Goal: Task Accomplishment & Management: Use online tool/utility

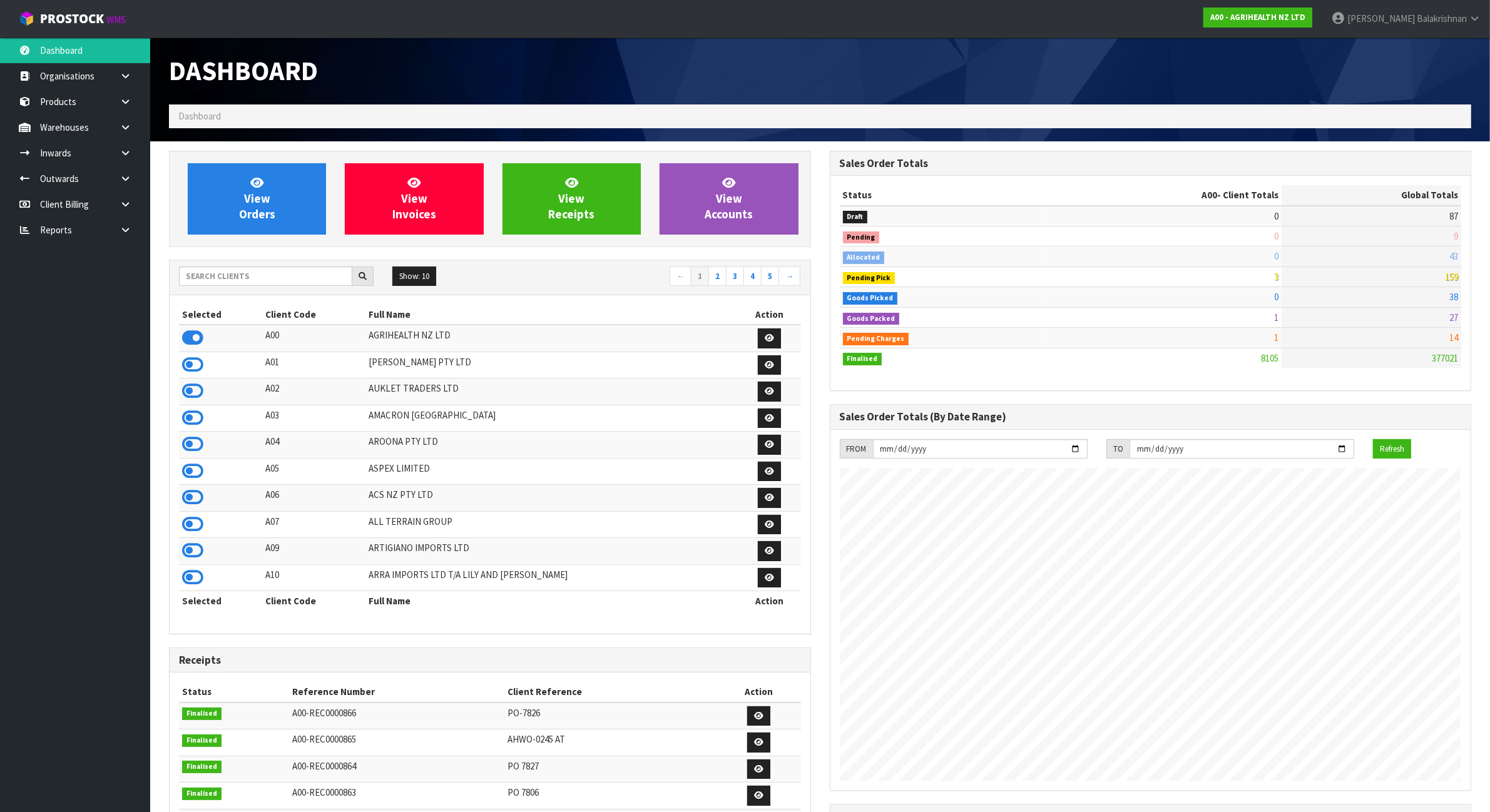
scroll to position [951, 660]
click at [250, 278] on input "text" at bounding box center [265, 276] width 173 height 20
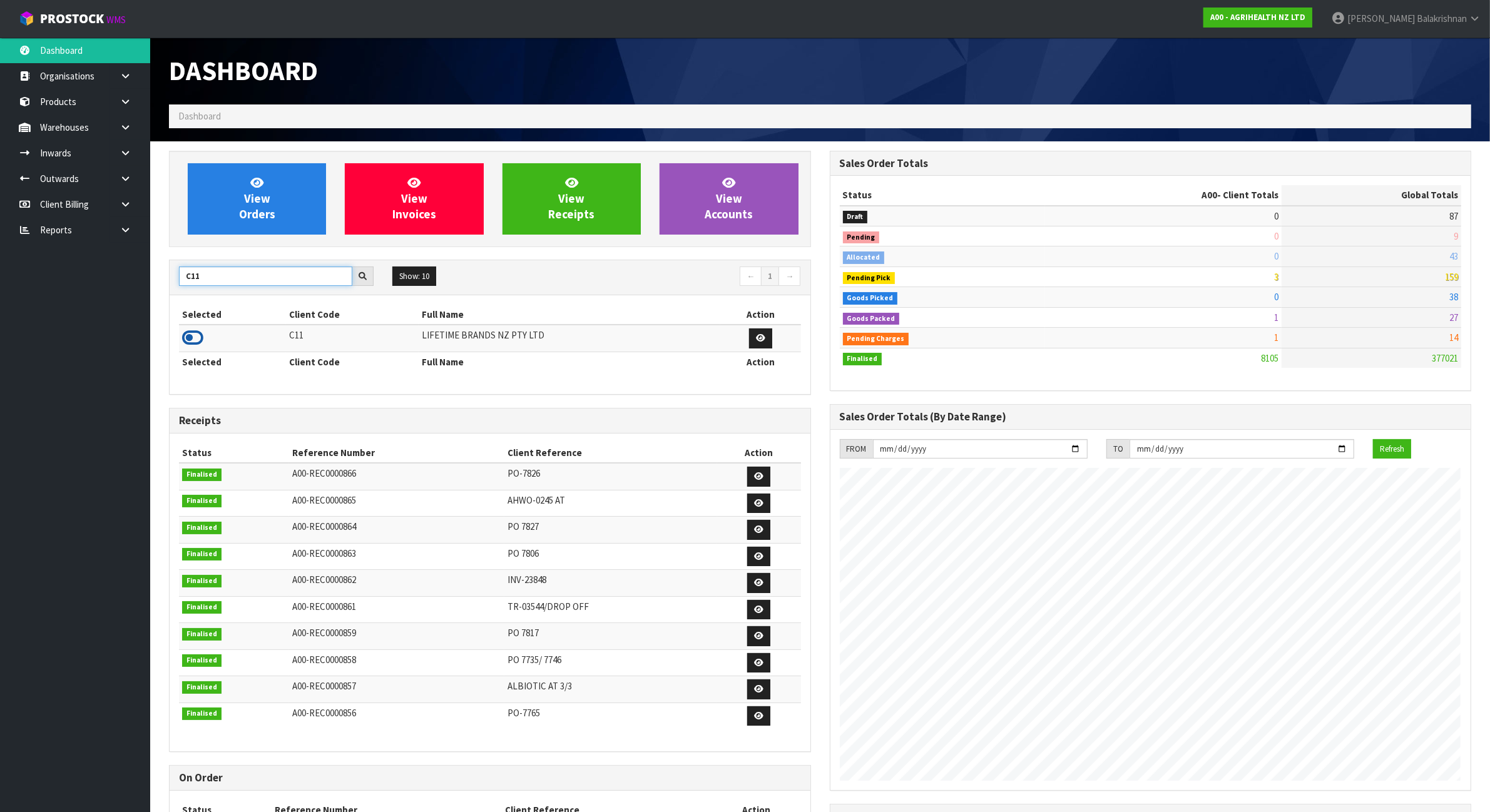
type input "C11"
click at [198, 340] on icon at bounding box center [193, 338] width 21 height 19
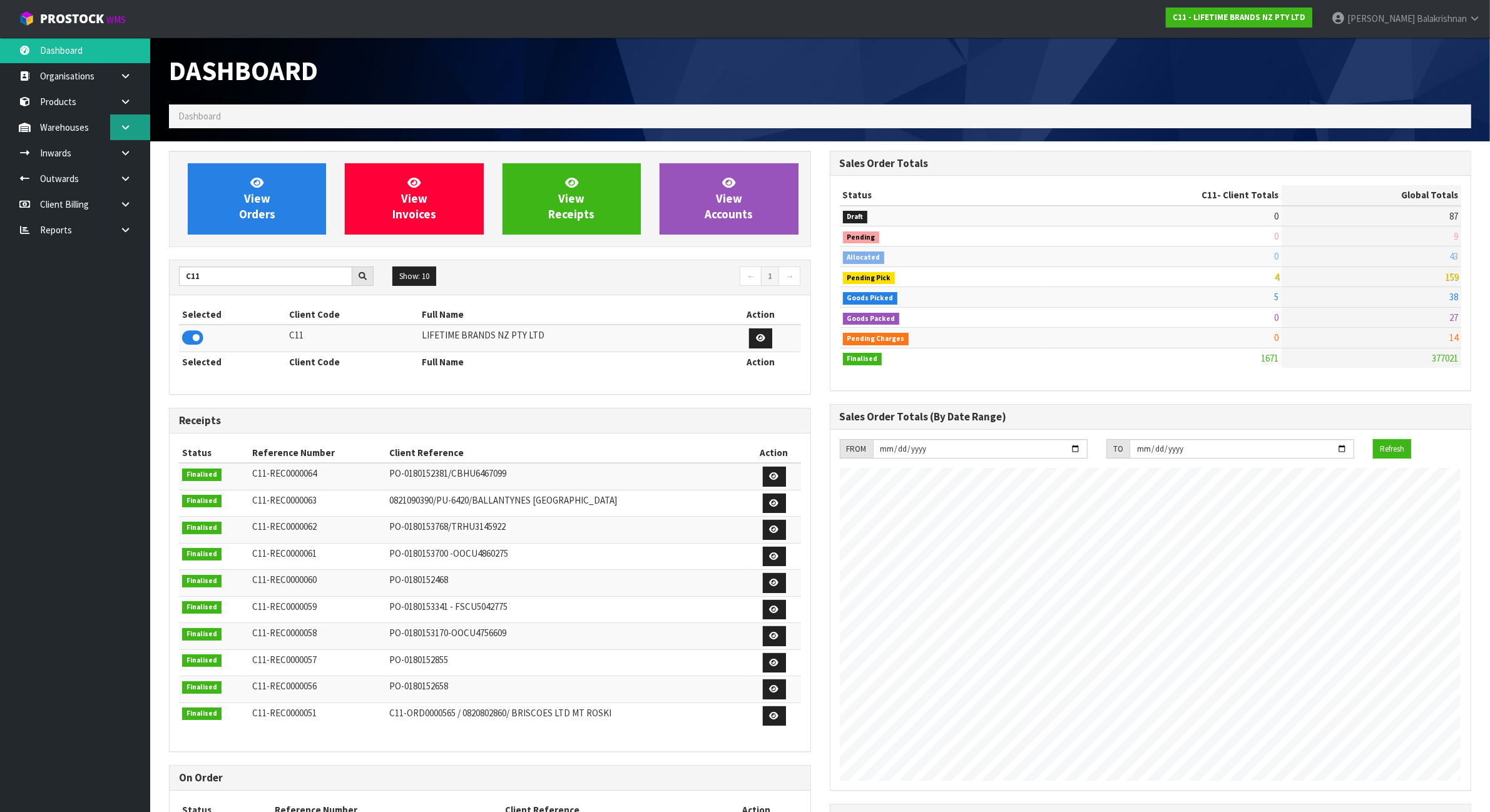
click at [132, 126] on link at bounding box center [130, 127] width 40 height 26
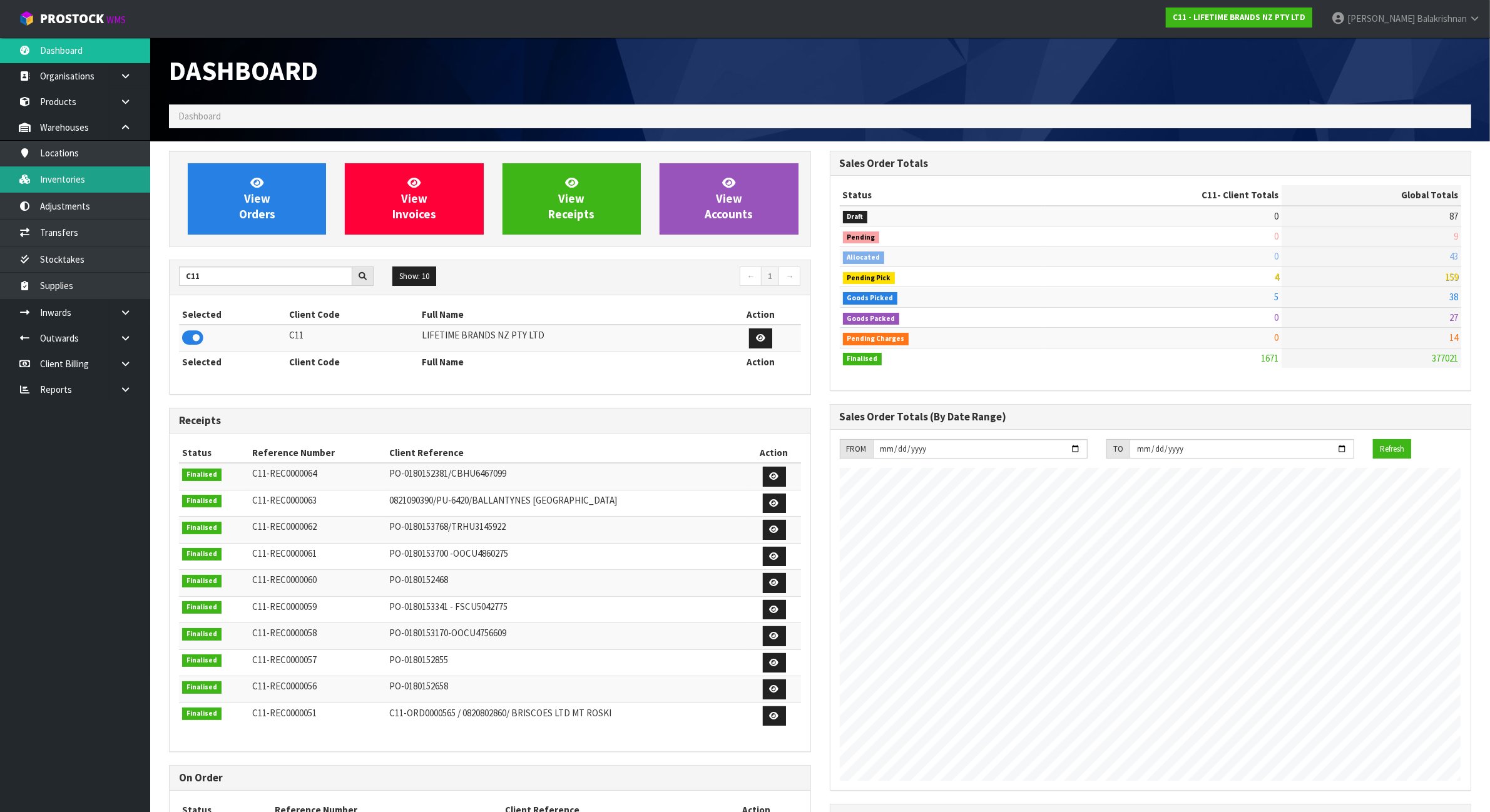
click at [129, 185] on link "Inventories" at bounding box center [75, 179] width 150 height 26
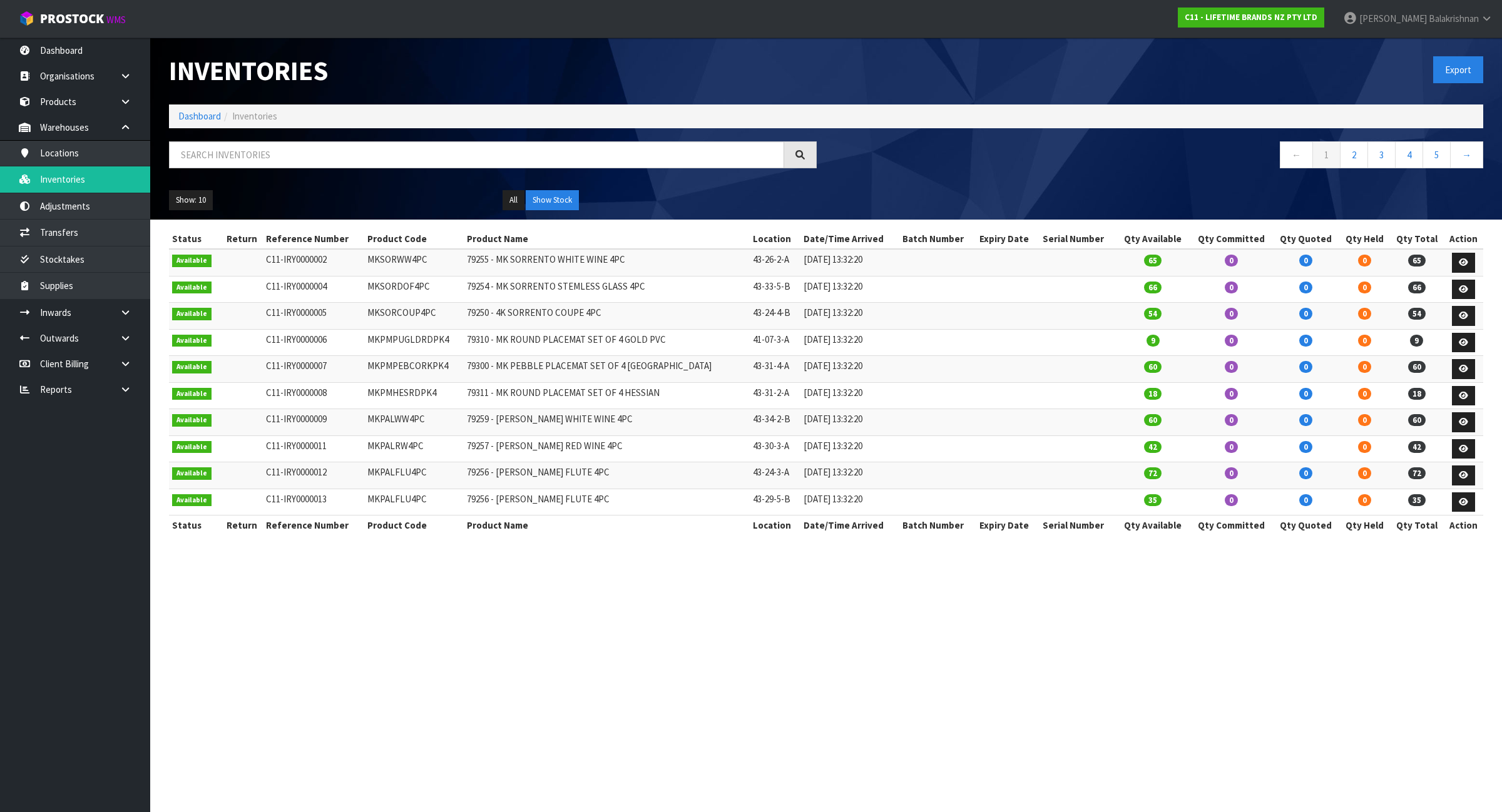
click at [324, 173] on div at bounding box center [492, 160] width 666 height 37
click at [317, 164] on input "text" at bounding box center [476, 155] width 615 height 27
paste input "LCDWJLAT2PC"
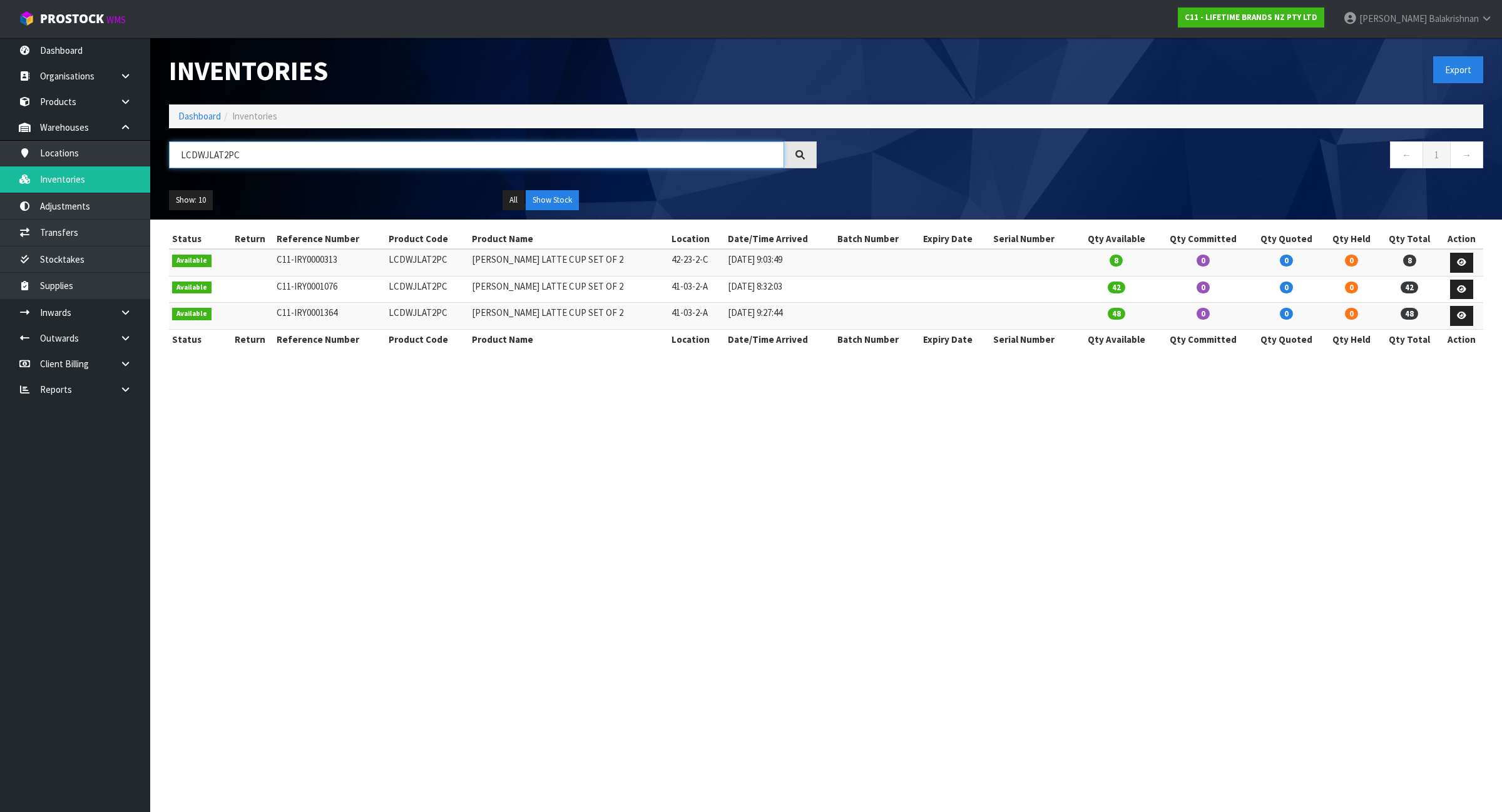
type input "LCDWJLAT2PC"
click at [46, 104] on link "Products" at bounding box center [75, 101] width 150 height 26
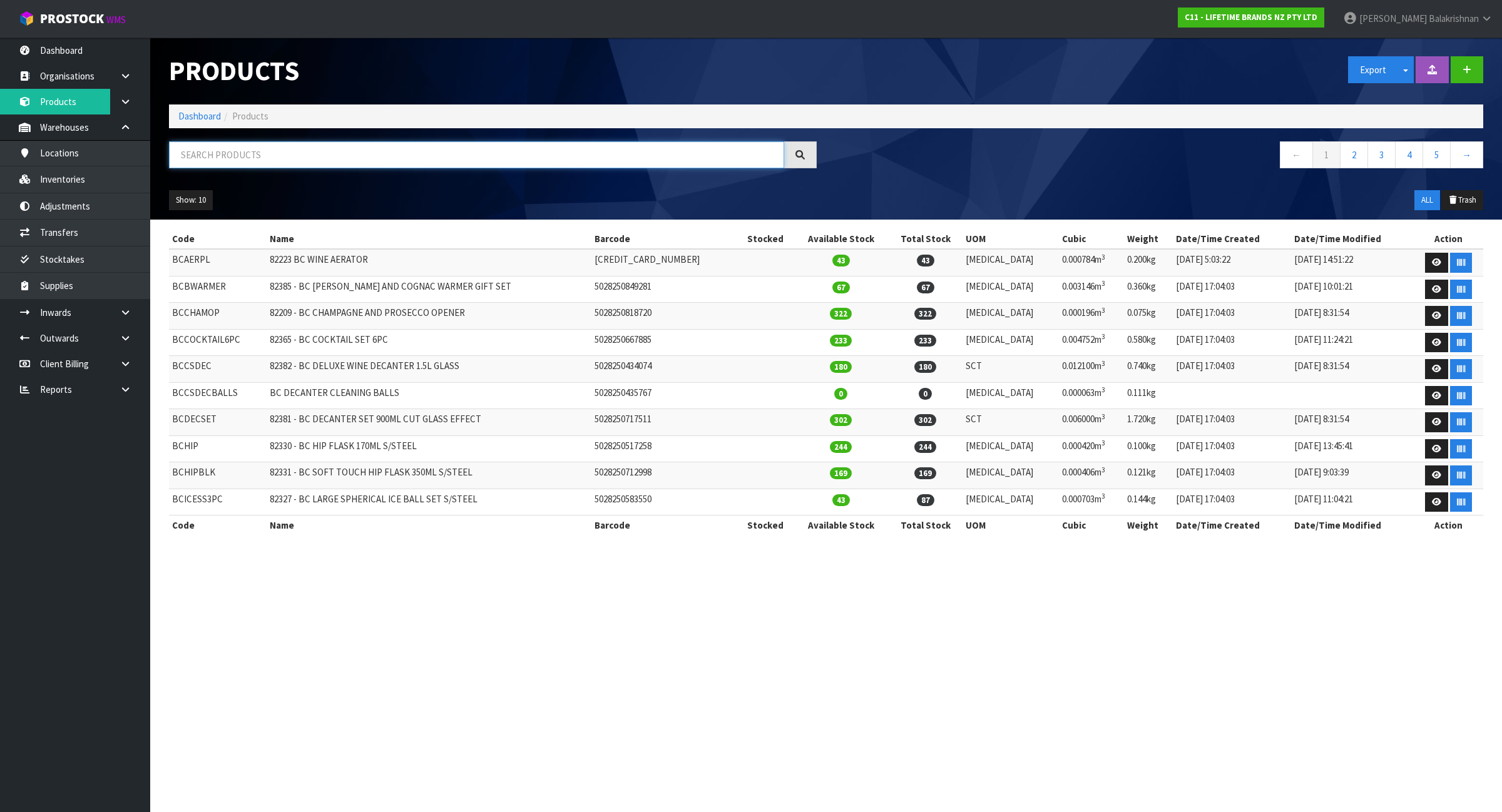
click at [217, 157] on input "text" at bounding box center [476, 155] width 615 height 27
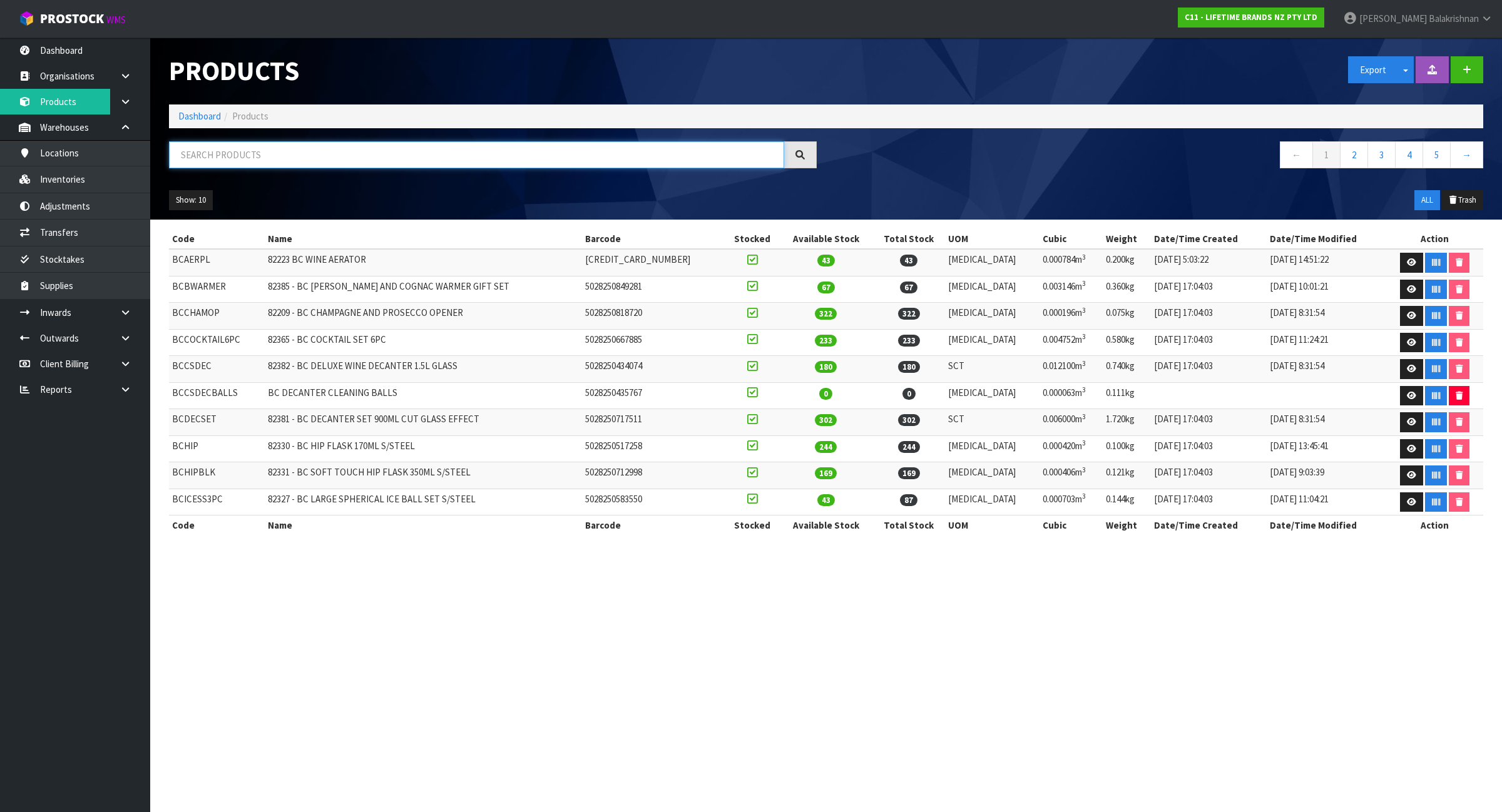
paste input "LCDWJLAT2PC"
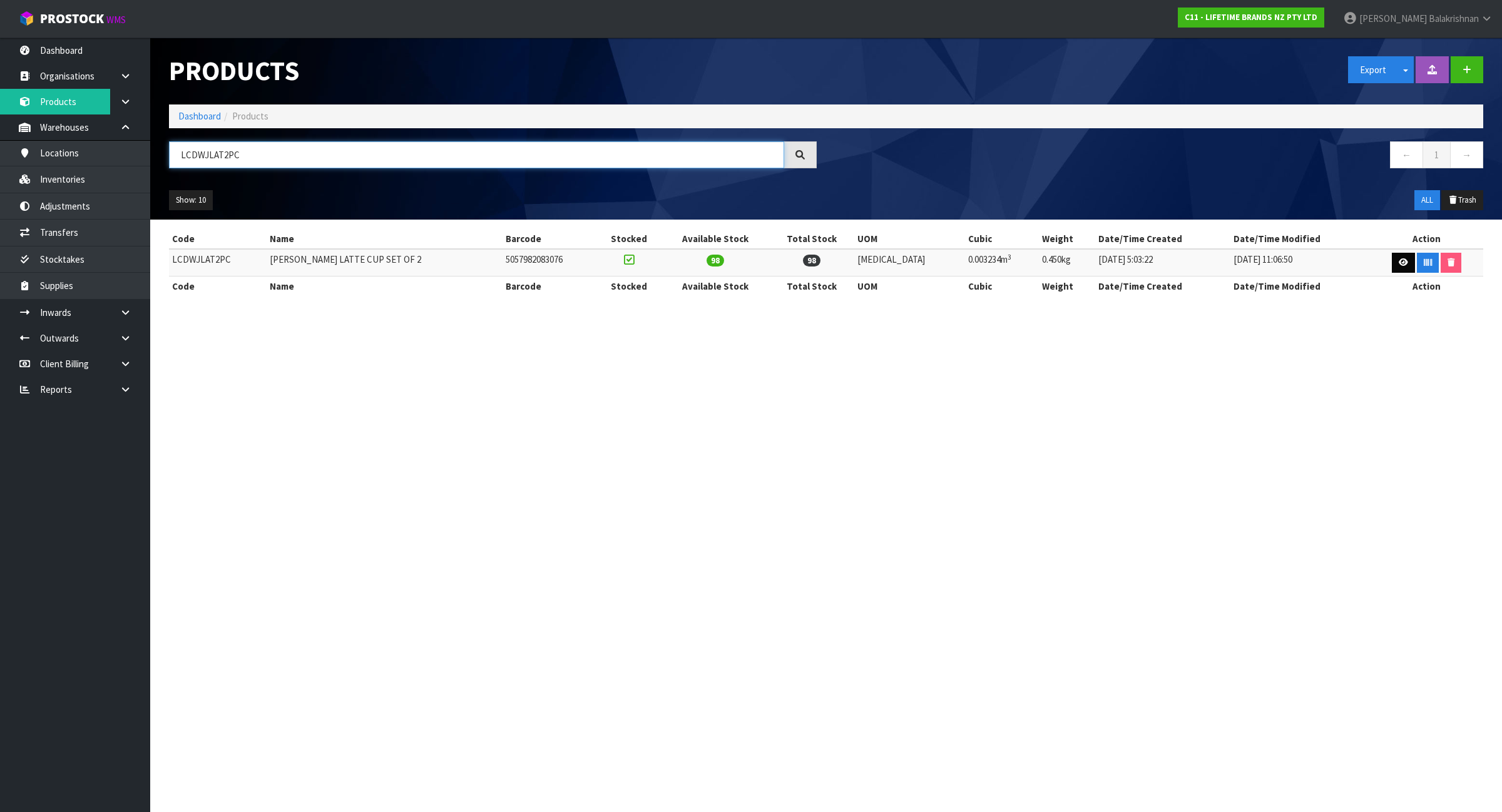
type input "LCDWJLAT2PC"
click at [1399, 264] on icon at bounding box center [1403, 262] width 9 height 8
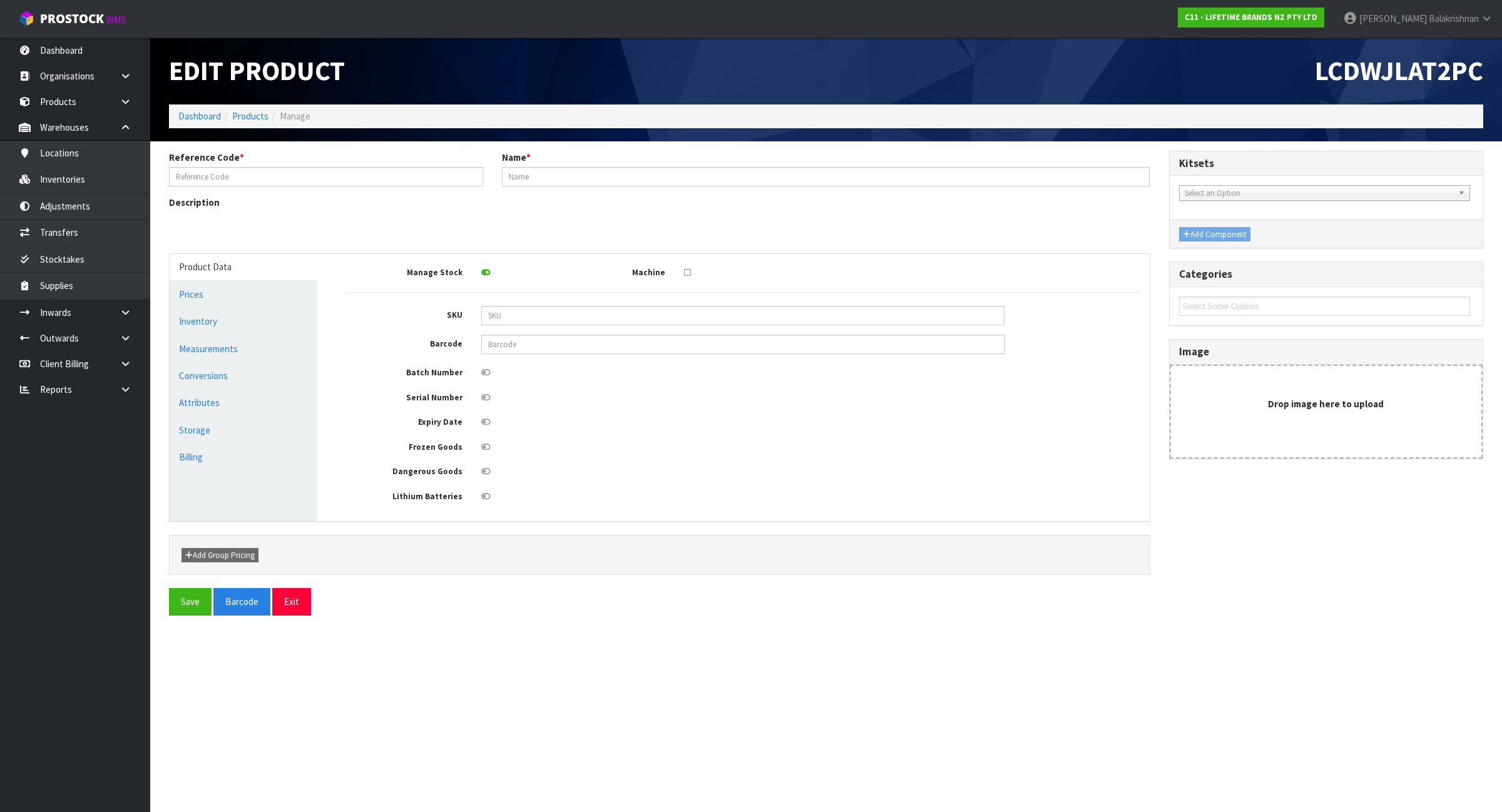
type input "LCDWJLAT2PC"
type input "[PERSON_NAME] LATTE CUP SET OF 2"
type input "5057982083076"
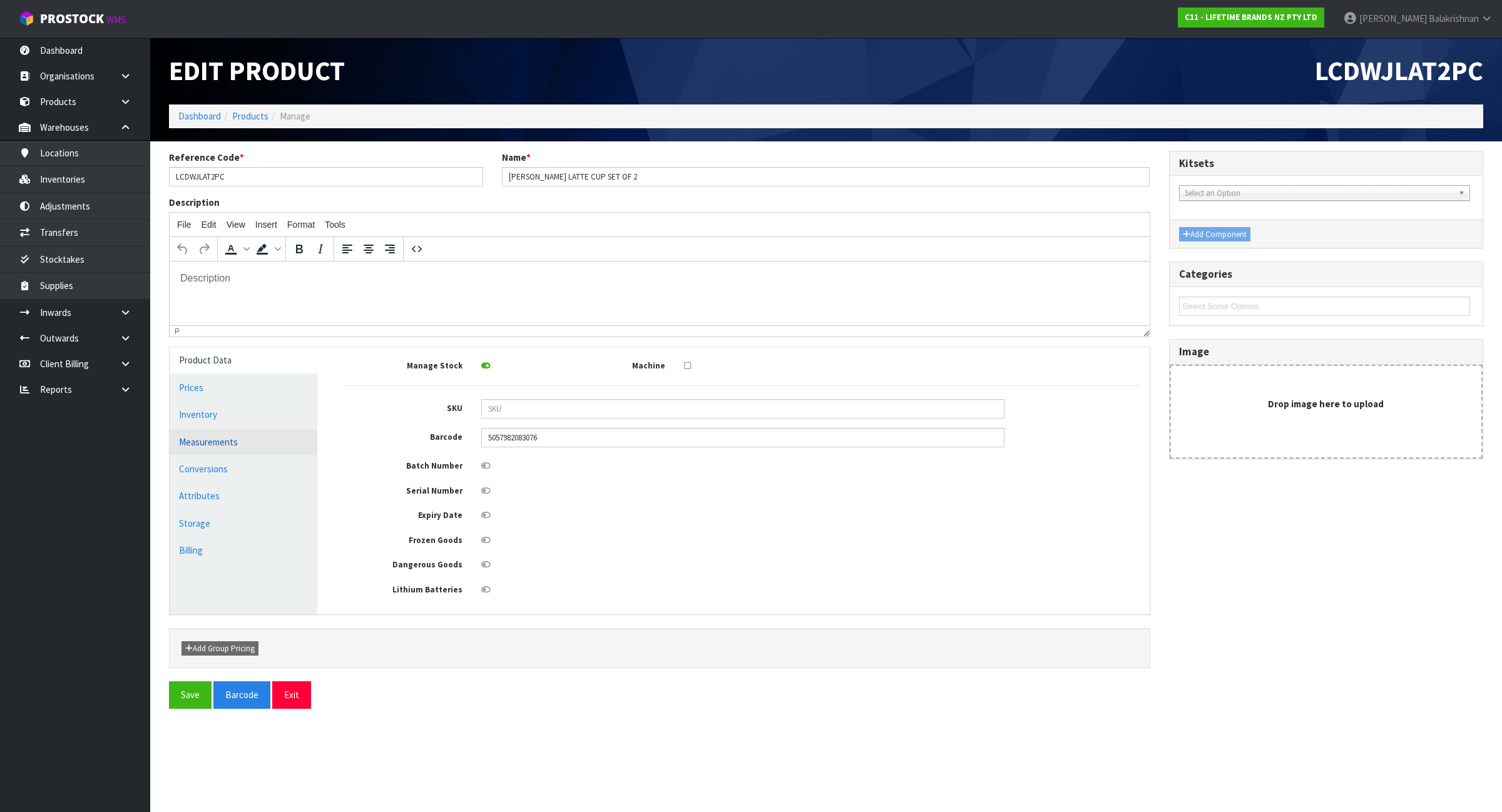
click at [237, 439] on link "Measurements" at bounding box center [243, 442] width 147 height 26
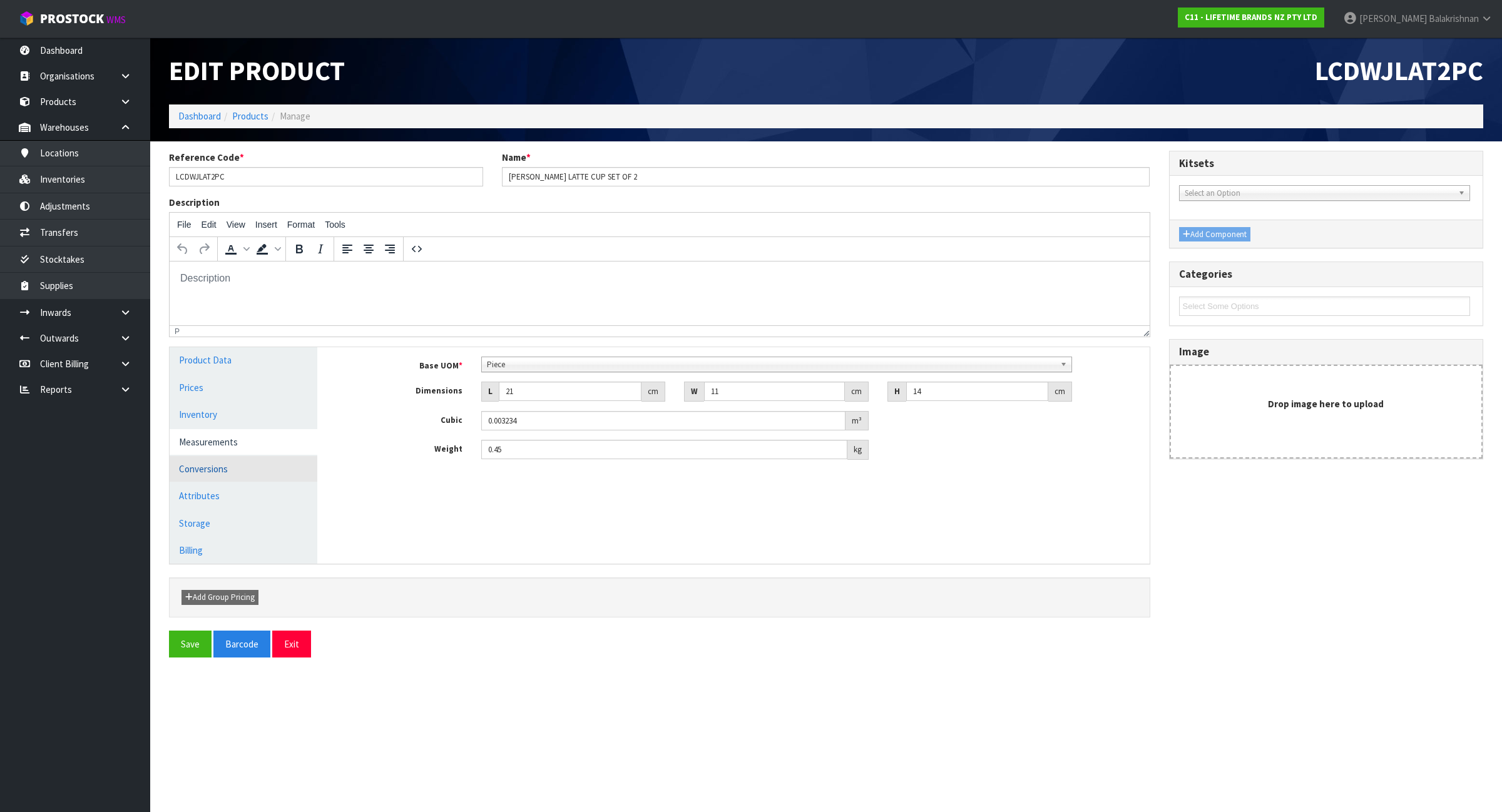
click at [221, 469] on link "Conversions" at bounding box center [243, 468] width 147 height 26
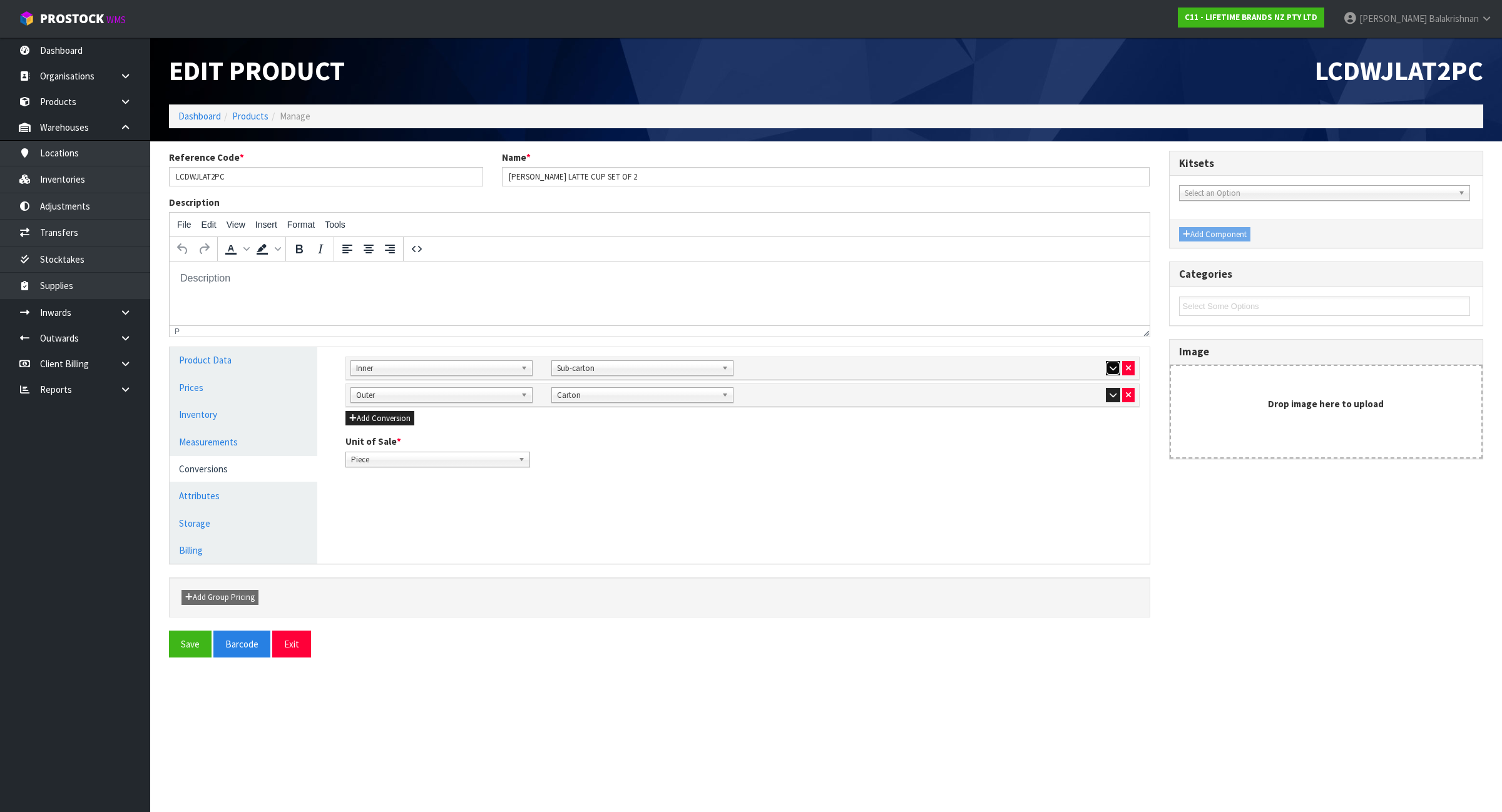
click at [1111, 366] on icon "button" at bounding box center [1113, 368] width 7 height 8
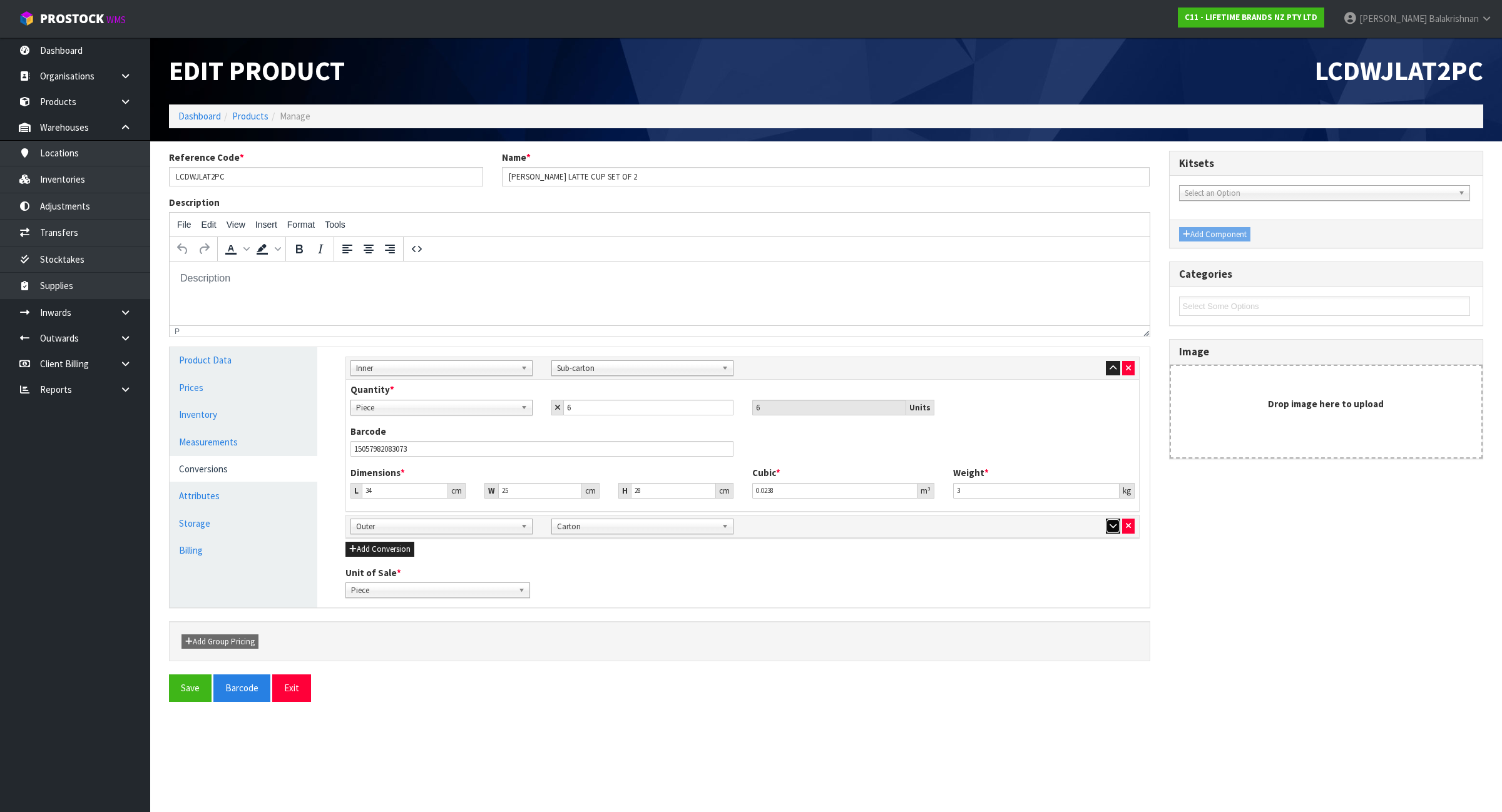
click at [1110, 529] on icon "button" at bounding box center [1113, 526] width 7 height 8
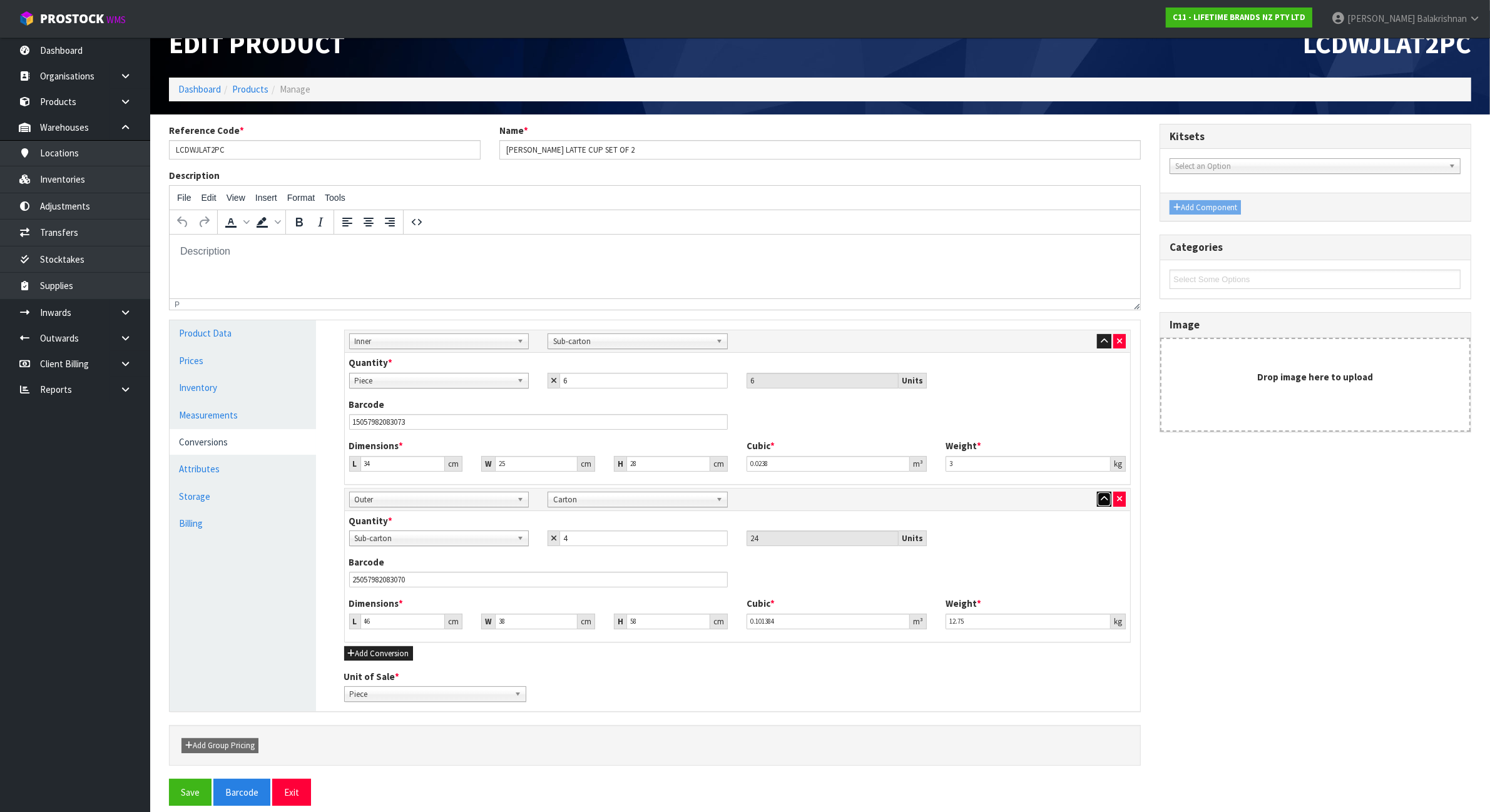
scroll to position [42, 0]
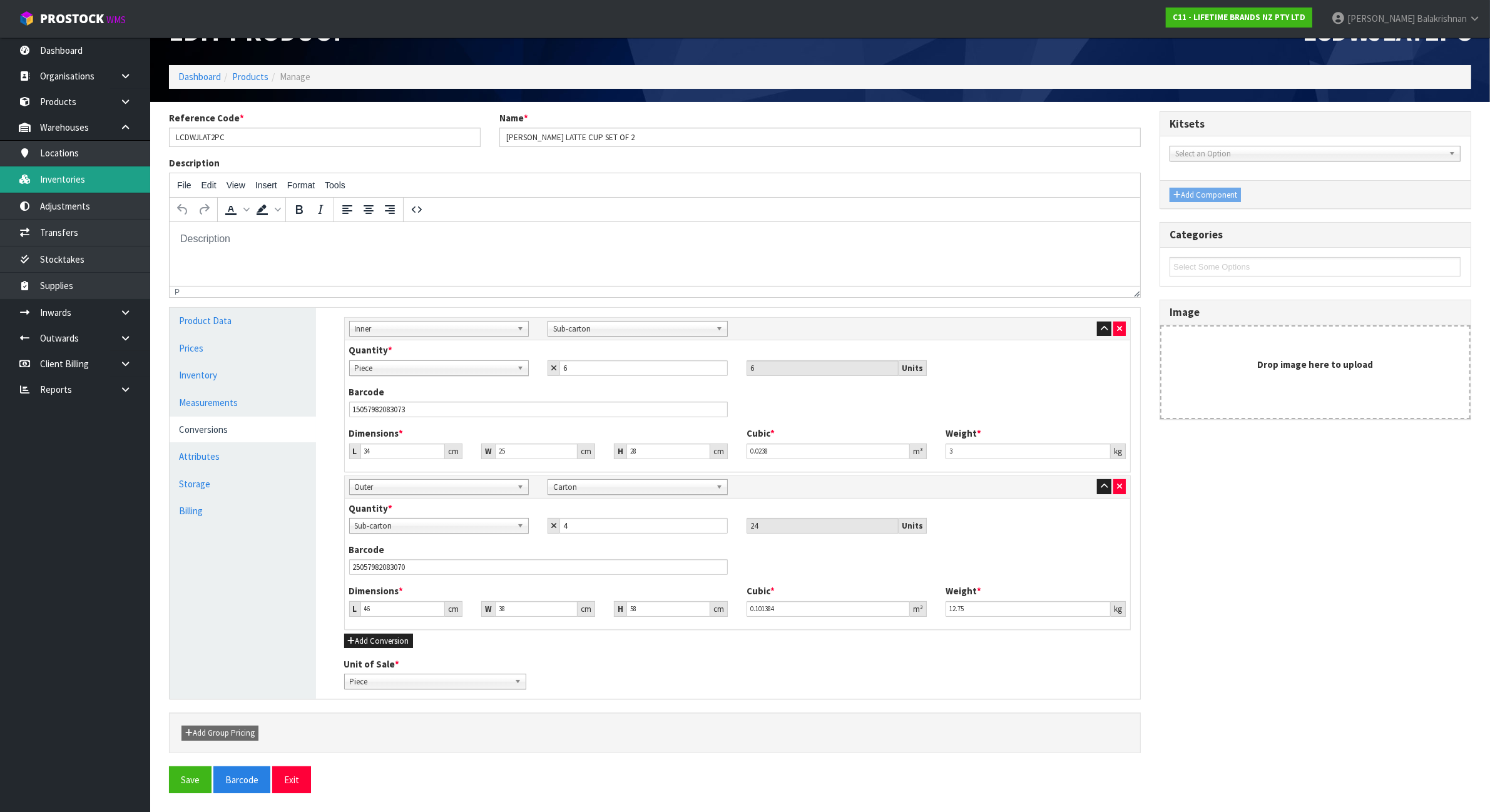
click at [121, 185] on link "Inventories" at bounding box center [75, 179] width 150 height 26
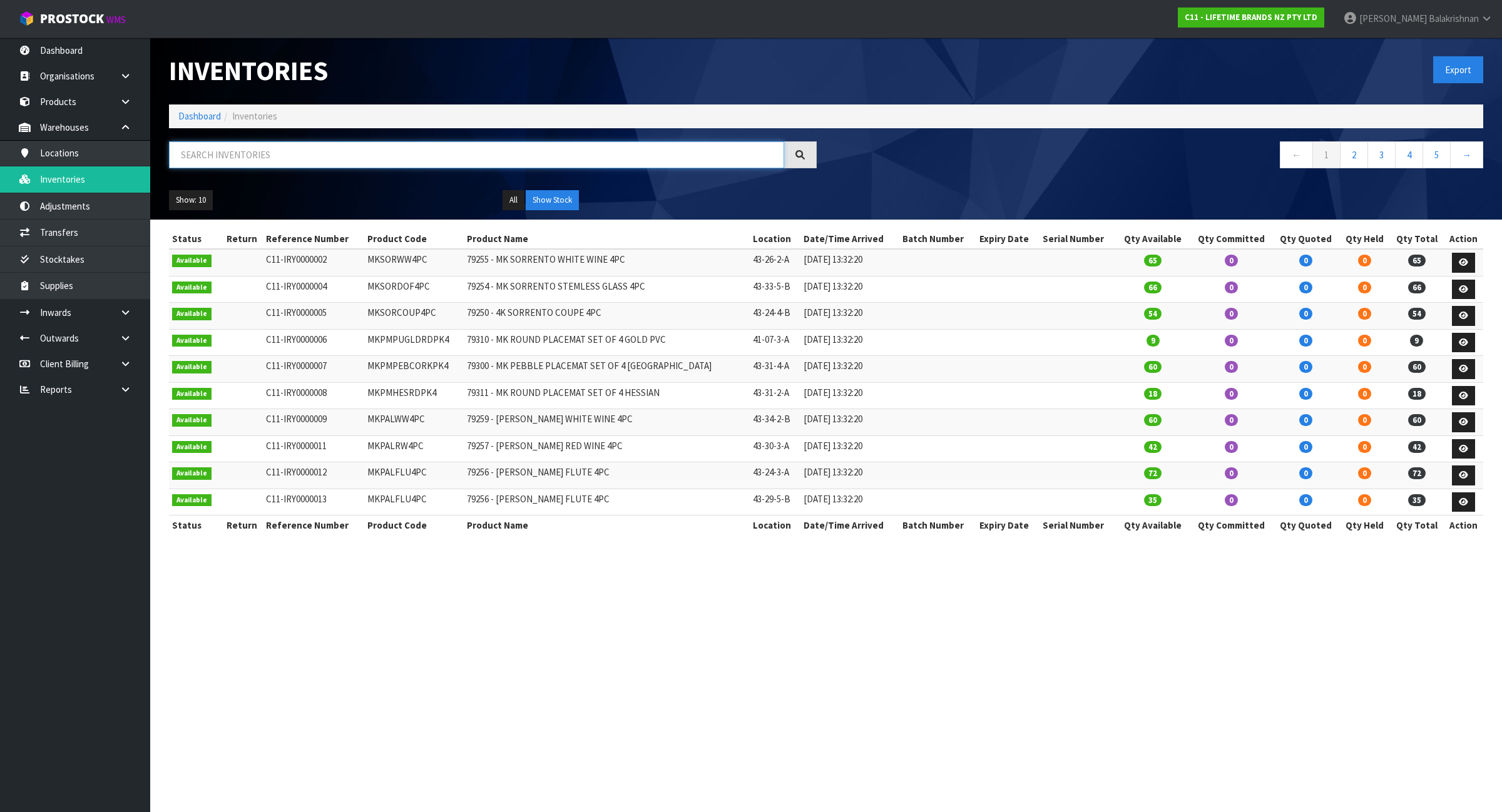
click at [257, 152] on input "text" at bounding box center [476, 155] width 615 height 27
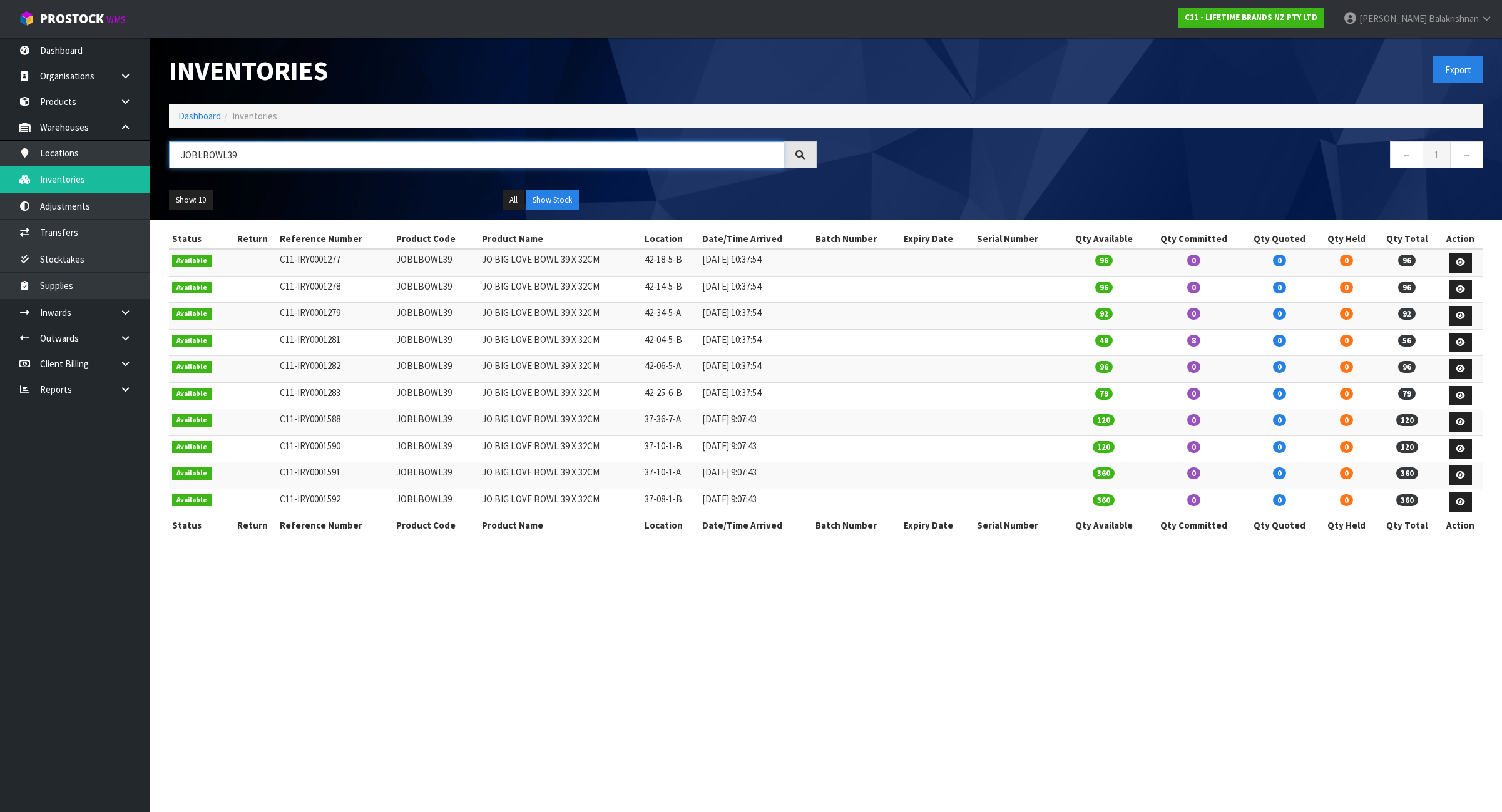
click at [253, 156] on input "JOBLBOWL39" at bounding box center [476, 155] width 615 height 27
type input "J"
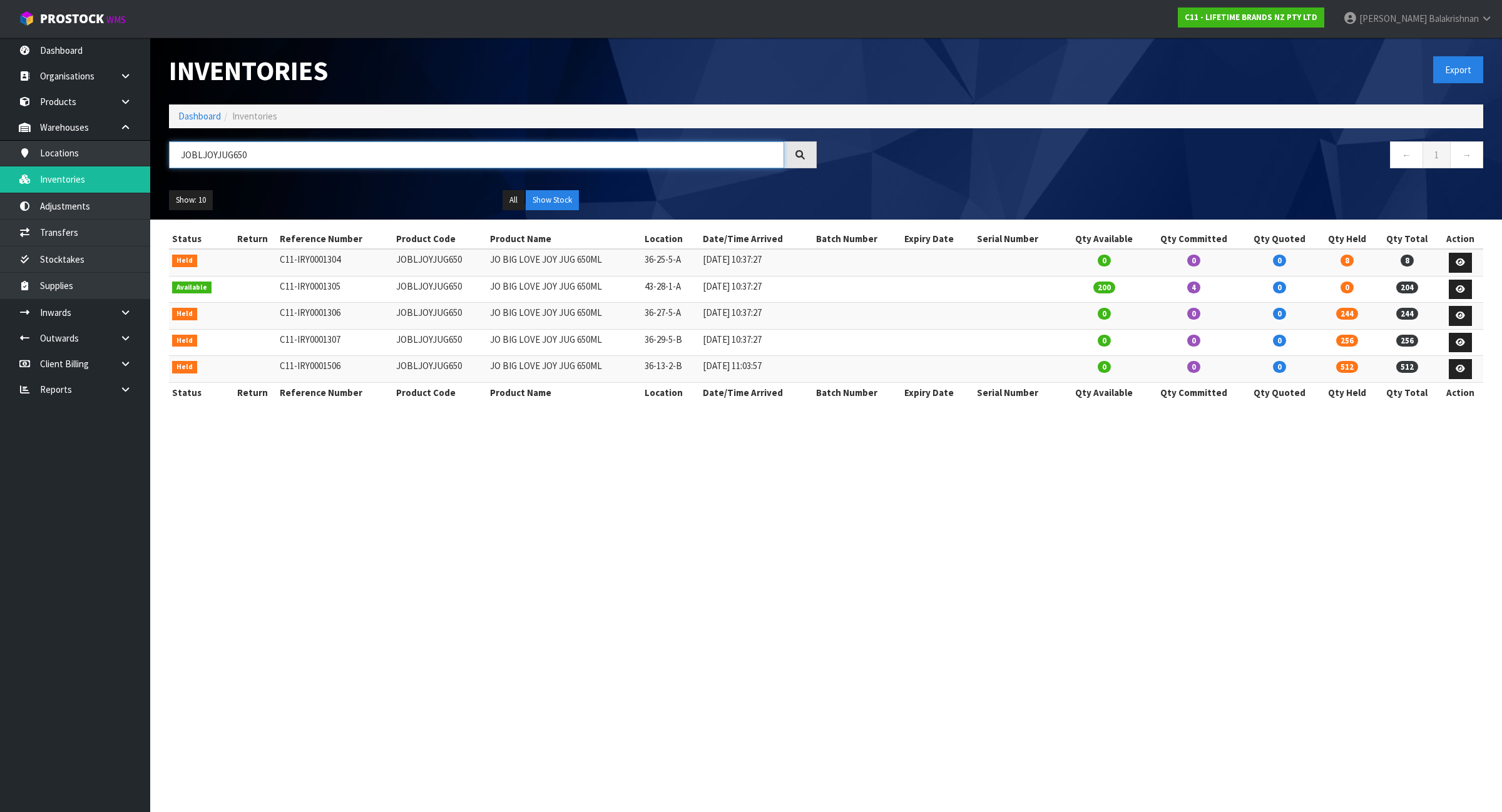
type input "JOBLJOYJUG650"
click at [785, 159] on div at bounding box center [800, 155] width 33 height 27
click at [420, 339] on td "JOBLJOYJUG650" at bounding box center [440, 342] width 94 height 27
copy td "JOBLJOYJUG650"
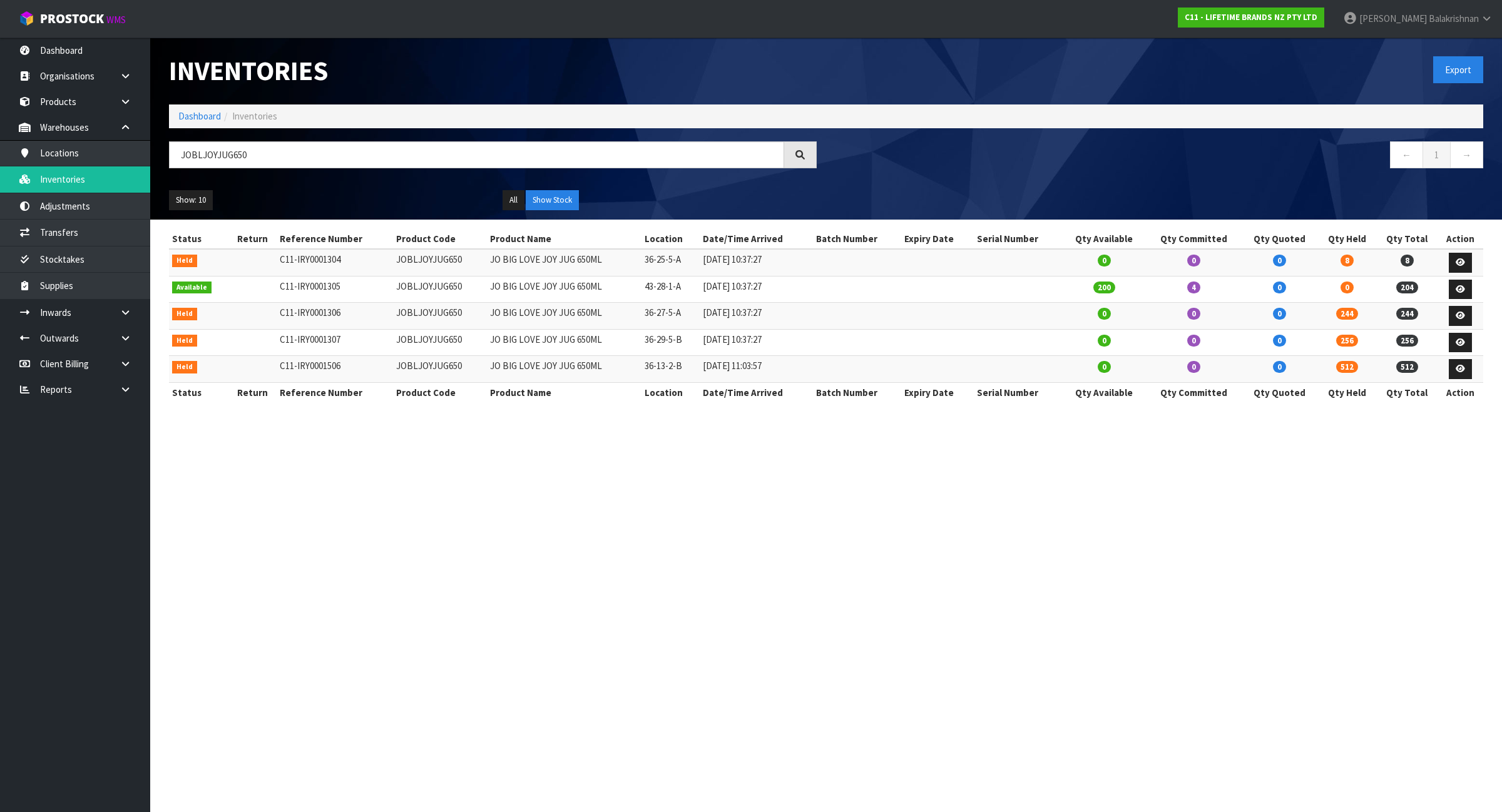
click at [416, 339] on td "JOBLJOYJUG650" at bounding box center [440, 342] width 94 height 27
copy td "JOBLJOYJUG650"
click at [94, 234] on link "Transfers" at bounding box center [75, 232] width 150 height 26
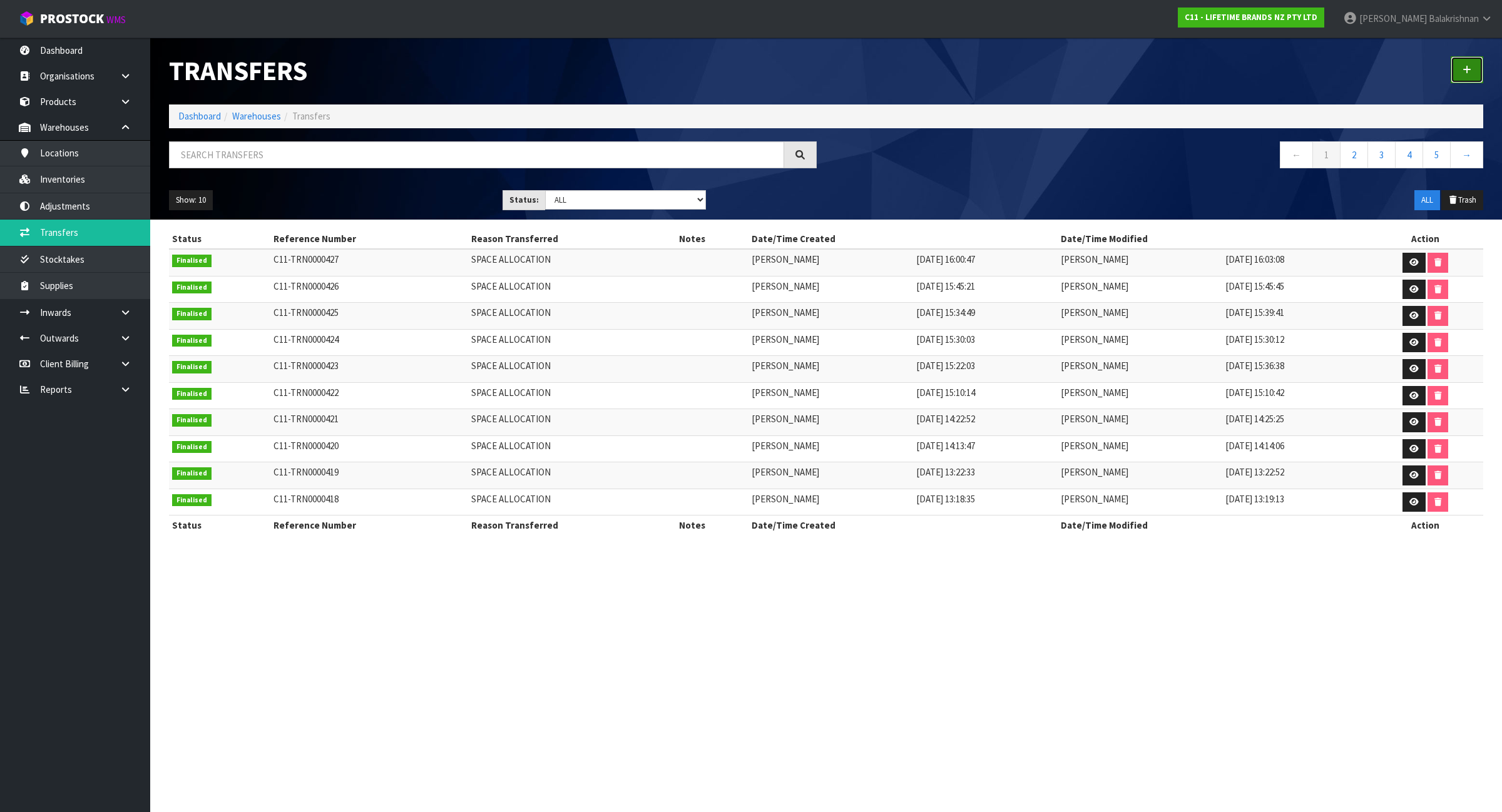
click at [1465, 65] on icon at bounding box center [1467, 69] width 9 height 9
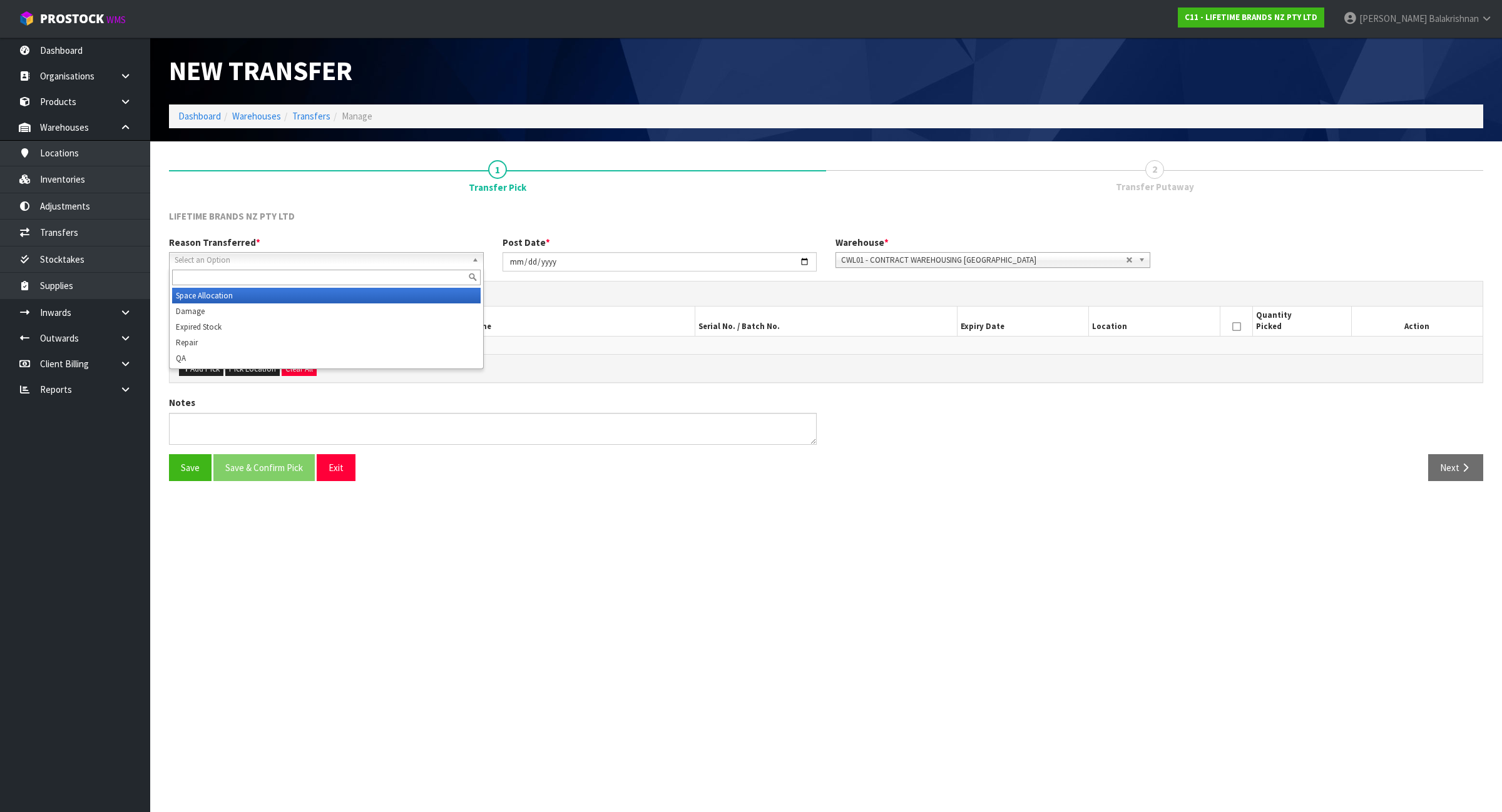
click at [272, 258] on span "Select an Option" at bounding box center [321, 260] width 292 height 15
click at [268, 291] on li "Space Allocation" at bounding box center [326, 295] width 309 height 16
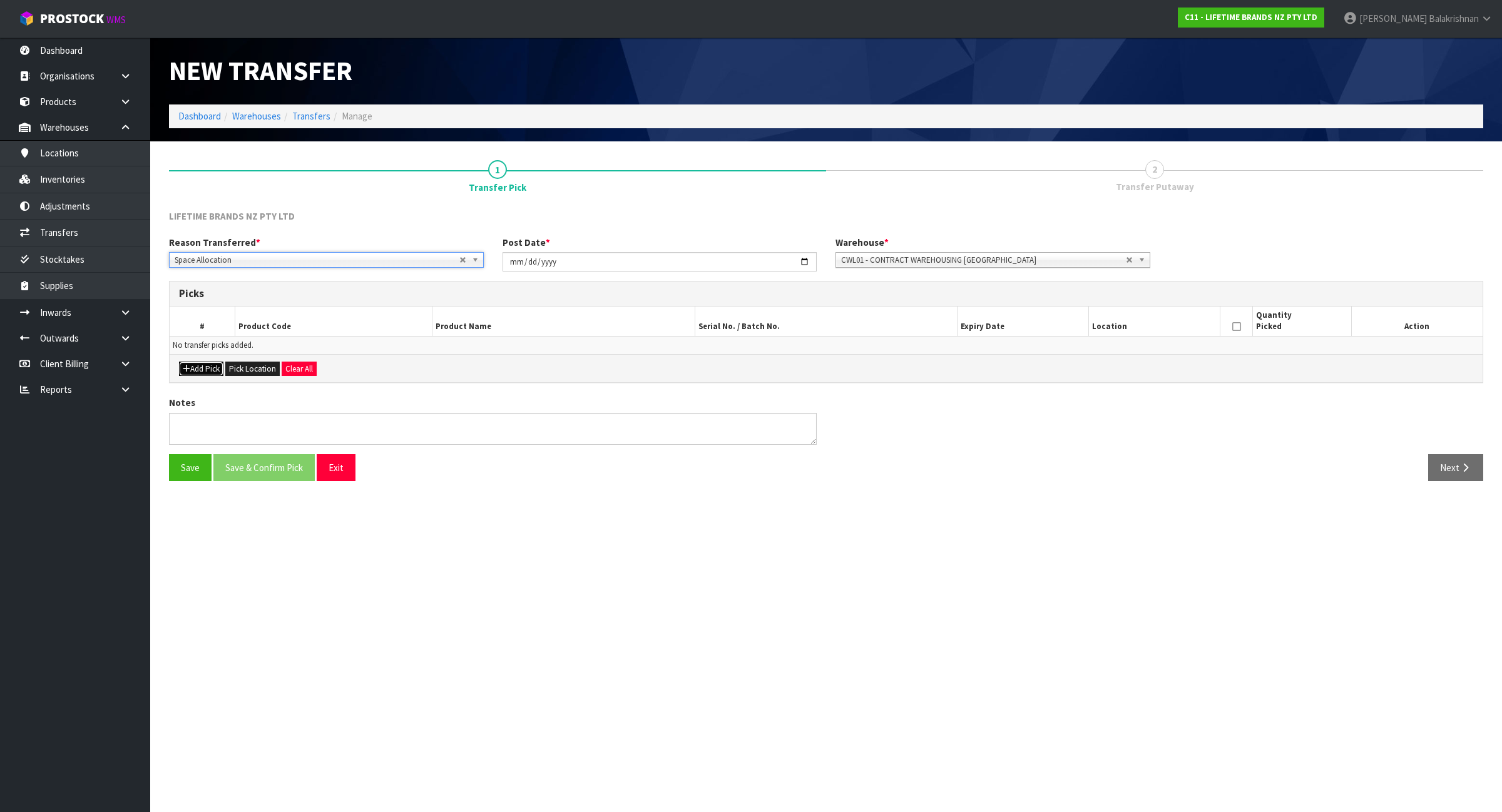
click at [188, 368] on icon "button" at bounding box center [186, 368] width 8 height 8
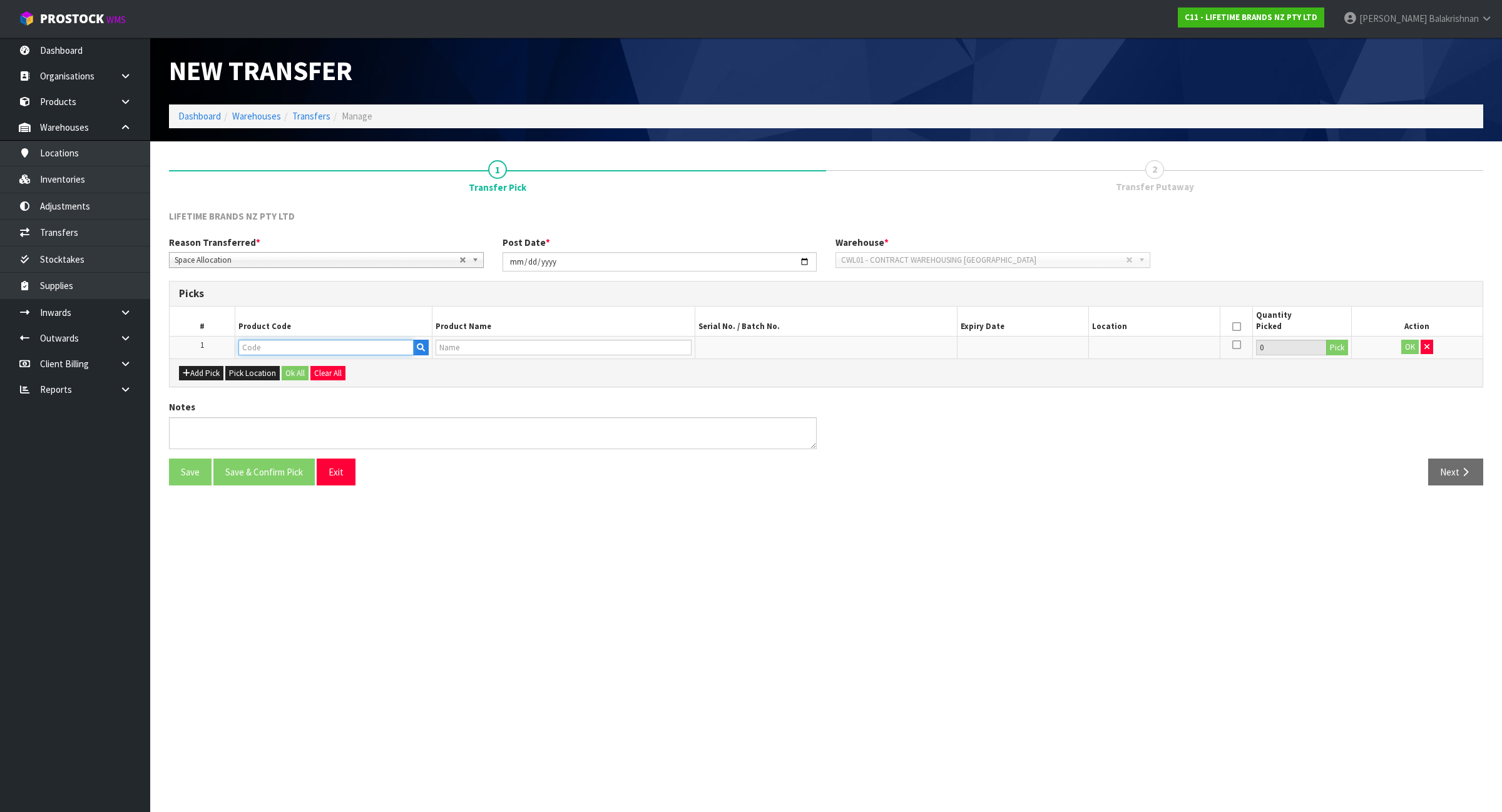
click at [289, 344] on input "text" at bounding box center [326, 347] width 175 height 16
paste input "JOBLJOYJUG650"
type input "JOBLJOYJUG650"
type input "JO BIG LOVE JOY JUG 650ML"
type input "JOBLJOYJUG650"
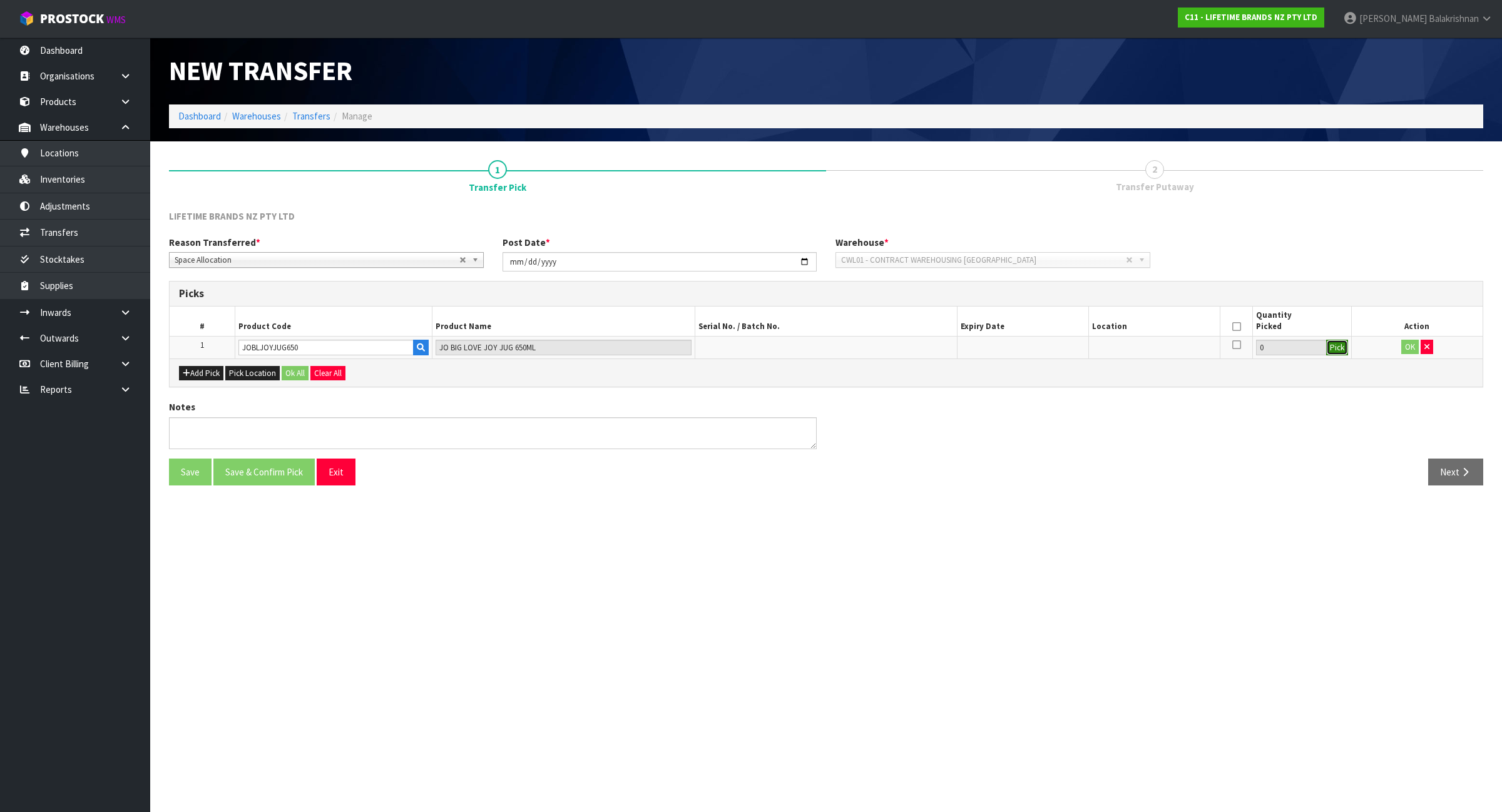
click at [1337, 352] on button "Pick" at bounding box center [1336, 348] width 22 height 16
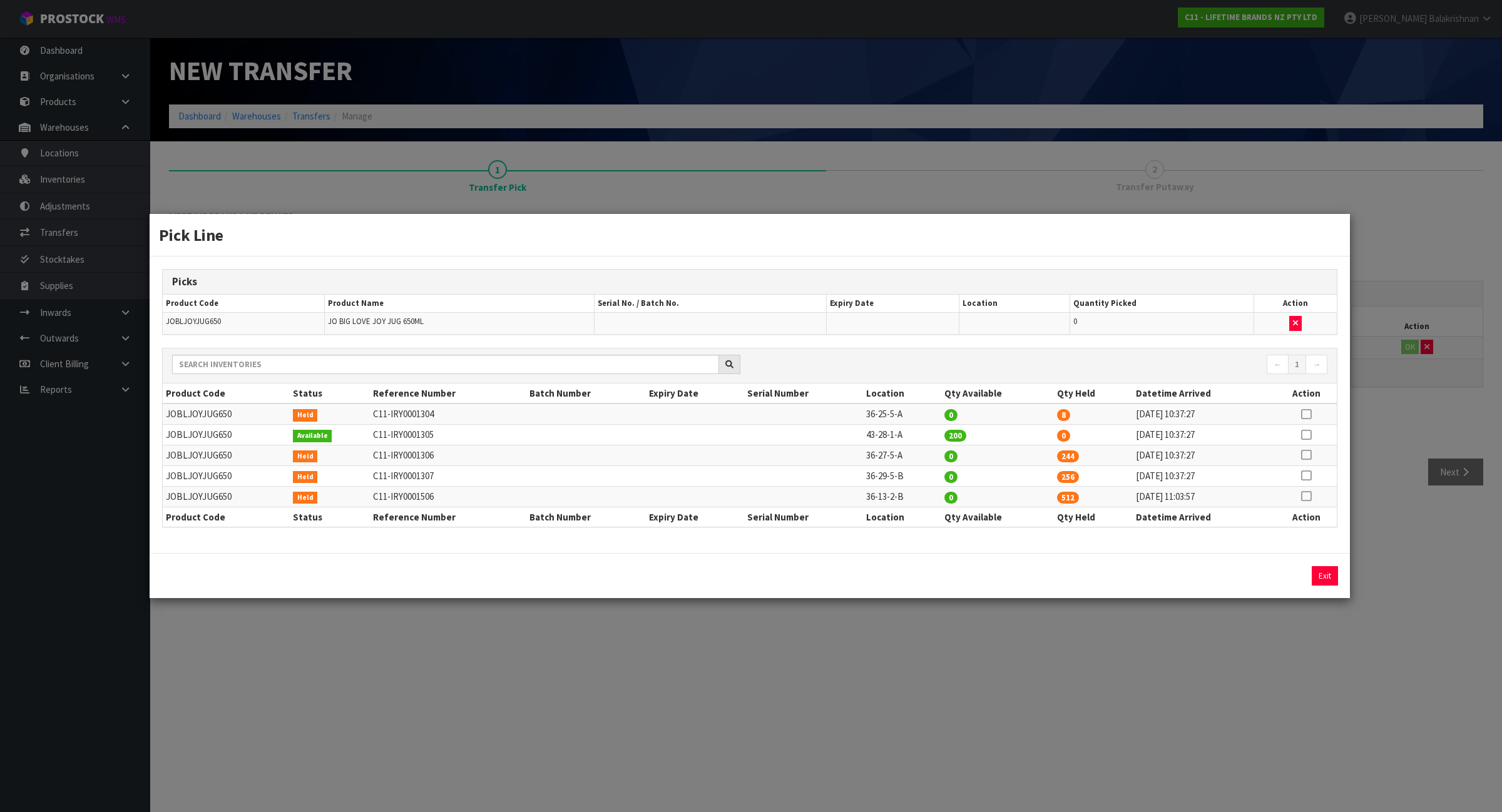
click at [421, 480] on td "C11-IRY0001307" at bounding box center [448, 475] width 156 height 21
drag, startPoint x: 421, startPoint y: 480, endPoint x: 848, endPoint y: 483, distance: 427.0
click at [848, 483] on td at bounding box center [804, 475] width 120 height 21
click at [197, 475] on td "JOBLJOYJUG650" at bounding box center [226, 475] width 127 height 21
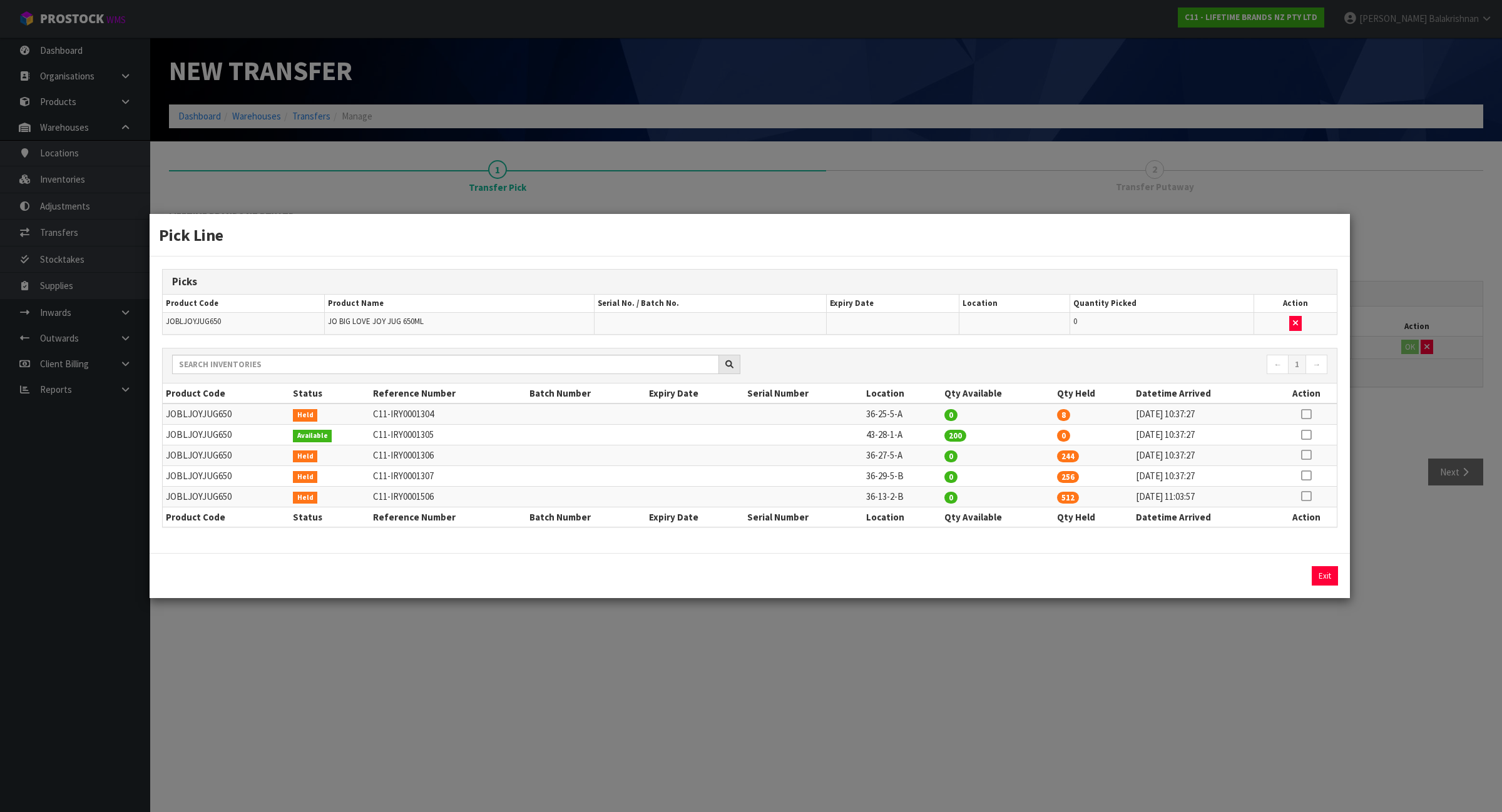
click at [197, 475] on td "JOBLJOYJUG650" at bounding box center [226, 475] width 127 height 21
copy td "JOBLJOYJUG650"
click at [1306, 476] on icon at bounding box center [1306, 475] width 10 height 1
click at [1287, 577] on button "Assign Pick" at bounding box center [1282, 575] width 51 height 20
type input "256"
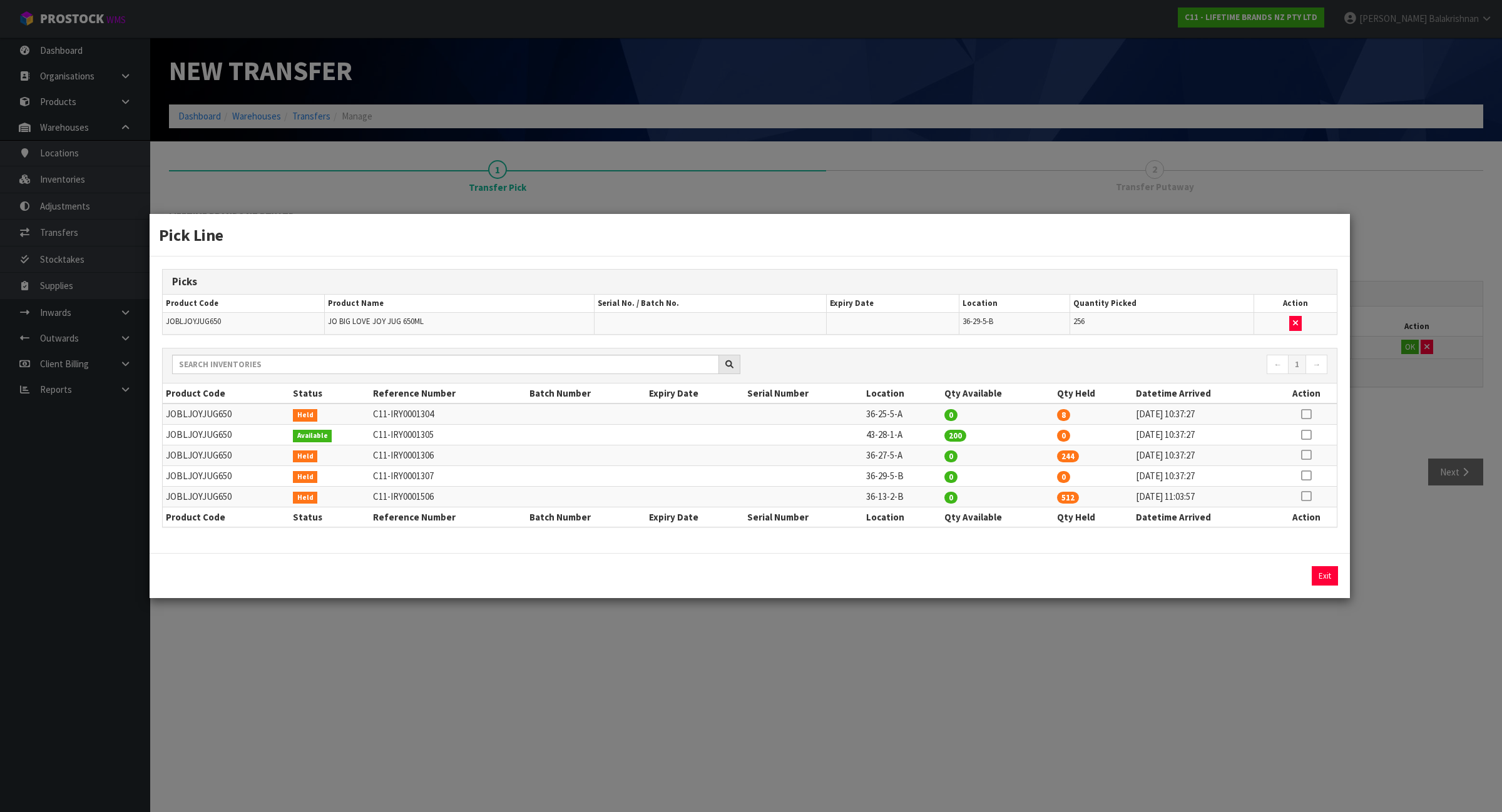
click at [1307, 454] on icon at bounding box center [1306, 454] width 10 height 1
click at [1129, 585] on input "244" at bounding box center [1157, 575] width 200 height 20
type input "240"
click at [1275, 573] on button "Assign Pick" at bounding box center [1282, 575] width 51 height 20
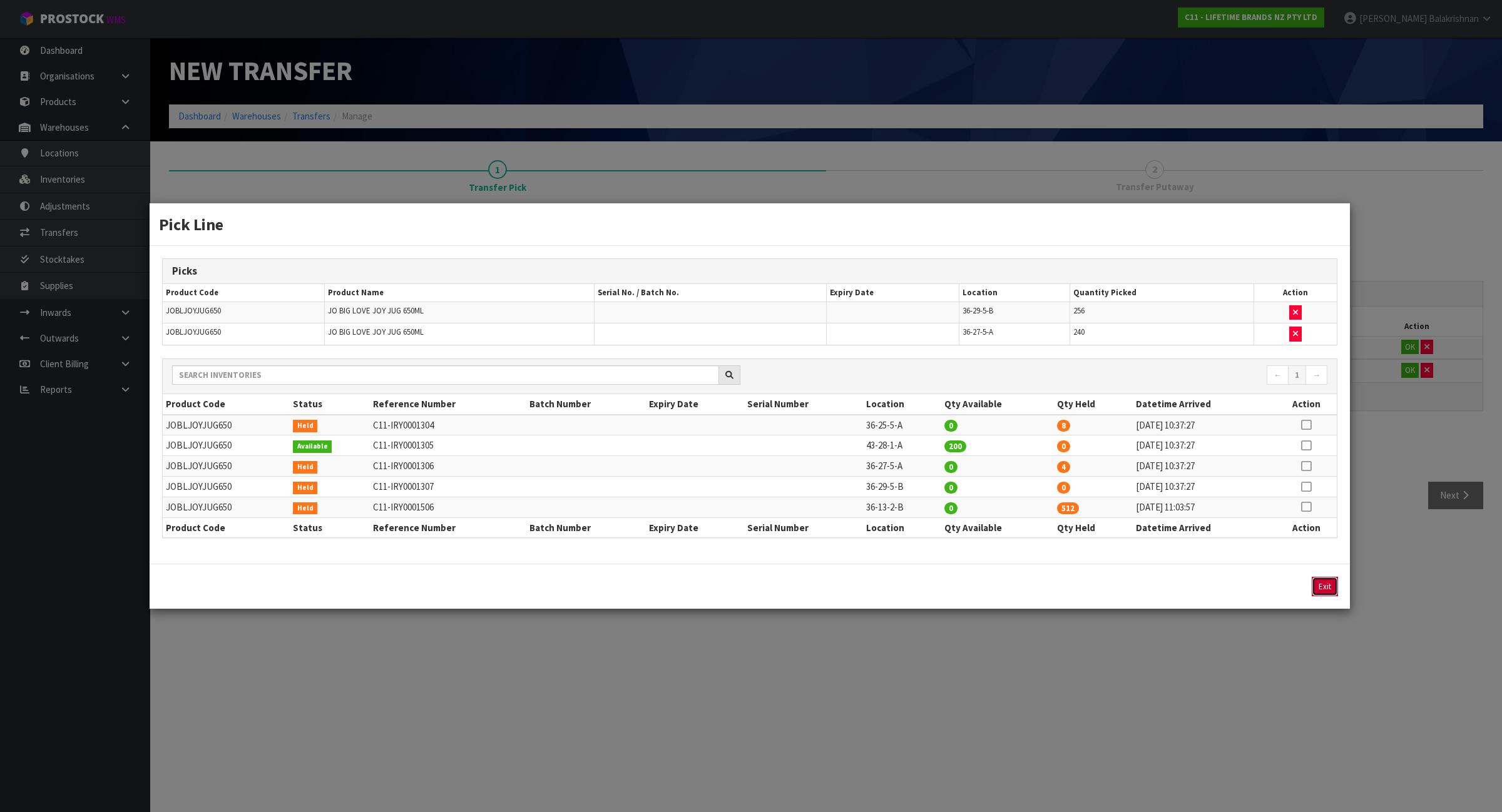
click at [1317, 582] on button "Exit" at bounding box center [1325, 586] width 26 height 20
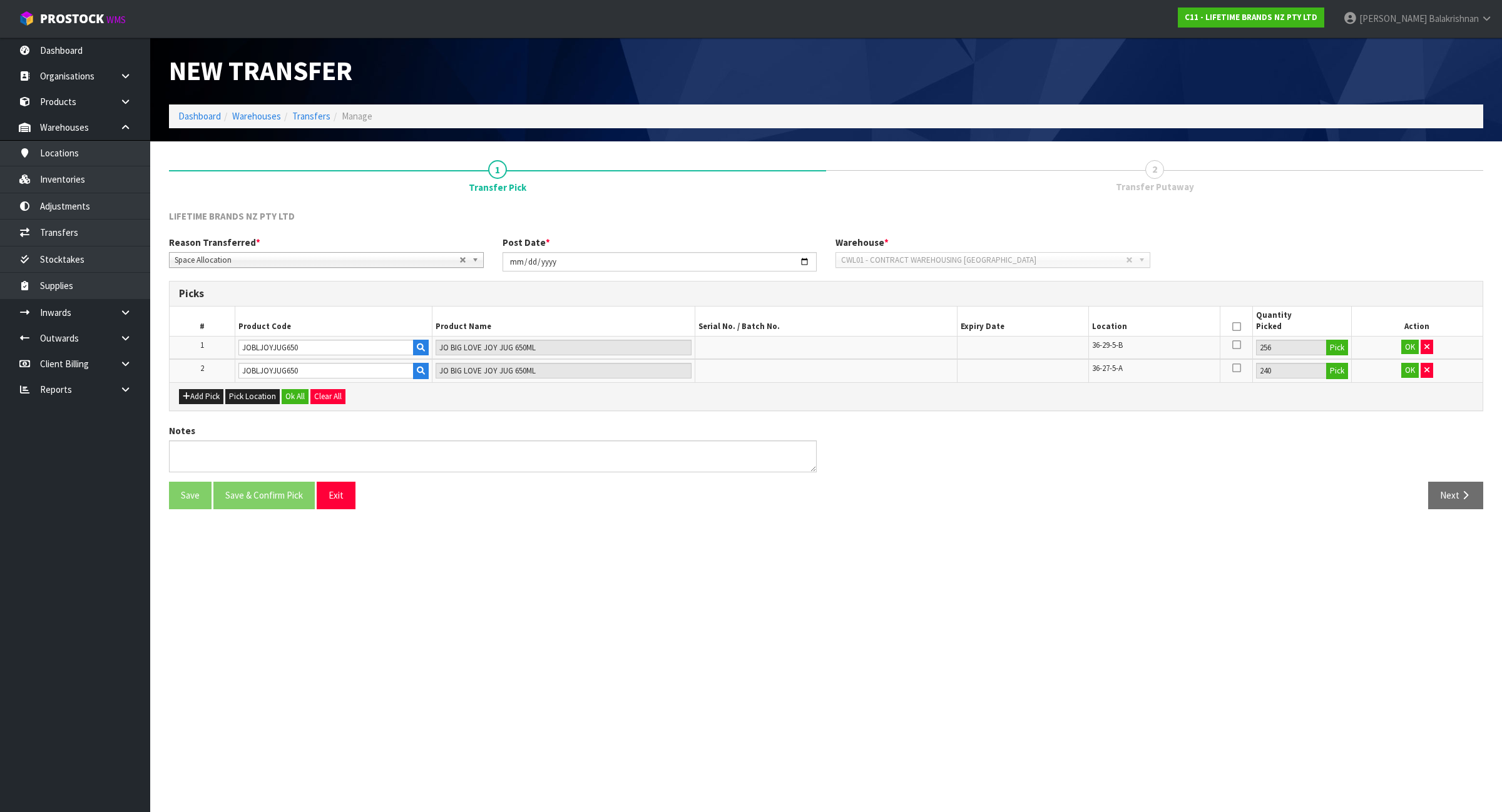
click at [1065, 516] on div "Save Save & Confirm Pick Exit Next" at bounding box center [826, 500] width 1333 height 37
click at [296, 396] on button "Ok All" at bounding box center [295, 397] width 27 height 15
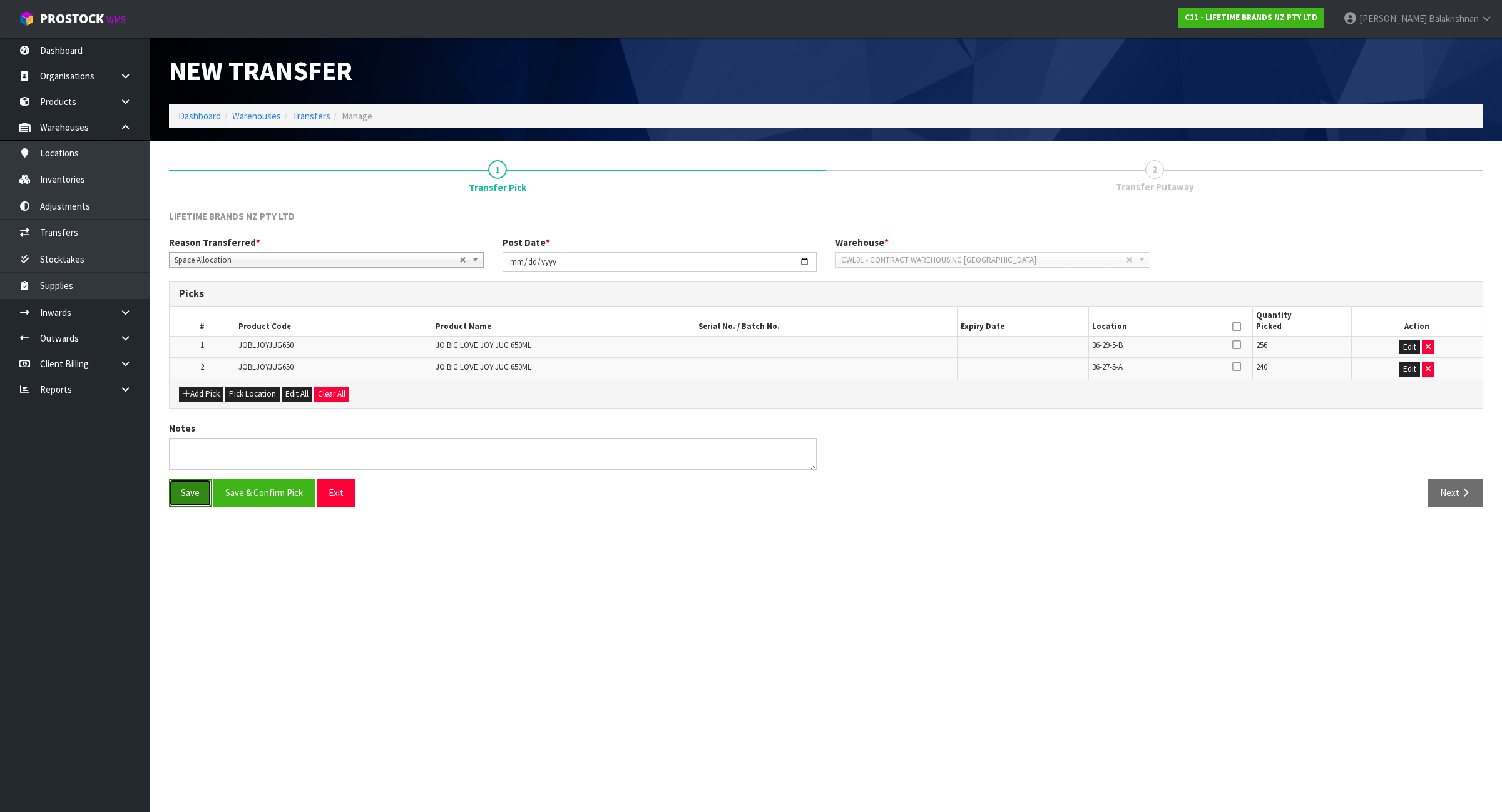
click at [196, 495] on button "Save" at bounding box center [190, 492] width 43 height 27
